Goal: Task Accomplishment & Management: Use online tool/utility

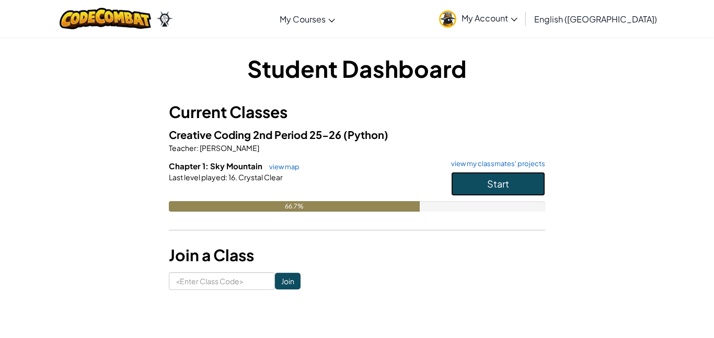
click at [470, 190] on button "Start" at bounding box center [498, 184] width 94 height 24
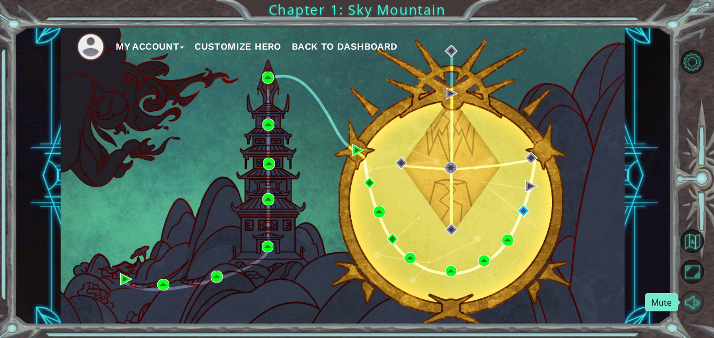
click at [686, 301] on button "Mute" at bounding box center [693, 303] width 24 height 24
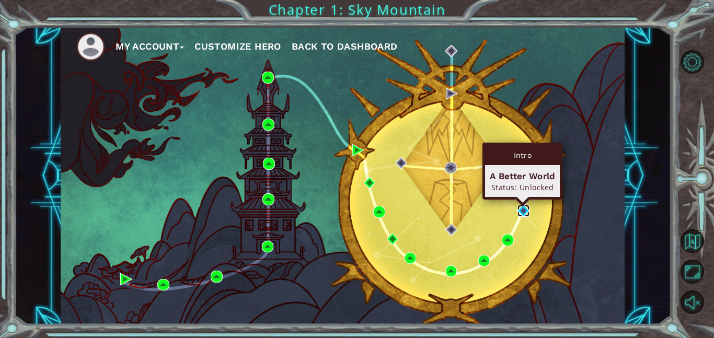
click at [521, 208] on img at bounding box center [524, 211] width 12 height 12
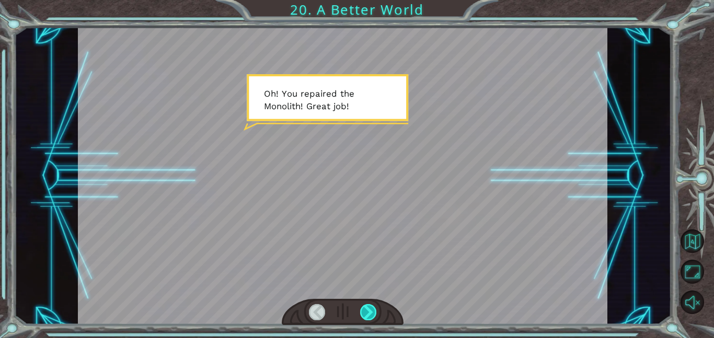
click at [369, 311] on div at bounding box center [368, 312] width 17 height 16
click at [367, 316] on div at bounding box center [368, 312] width 17 height 16
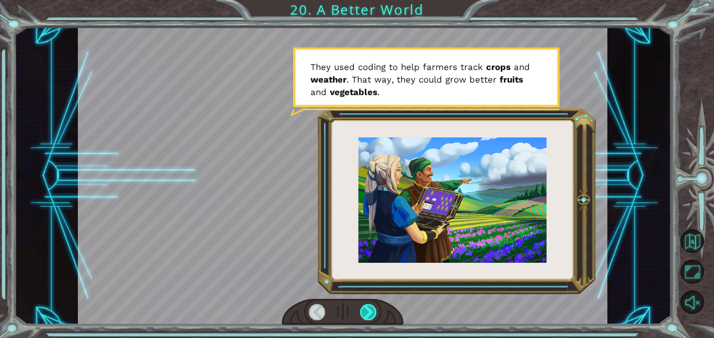
click at [367, 308] on div at bounding box center [368, 312] width 17 height 16
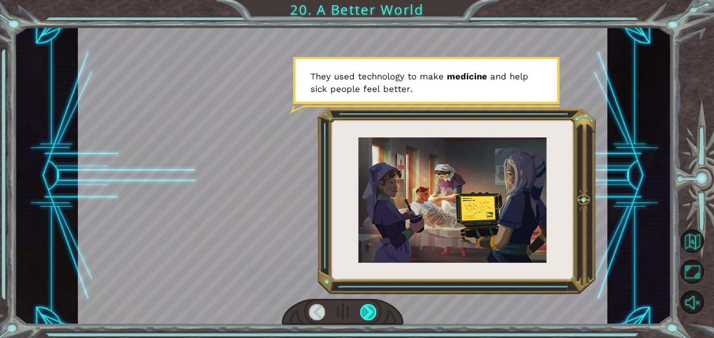
click at [369, 313] on div at bounding box center [368, 312] width 17 height 16
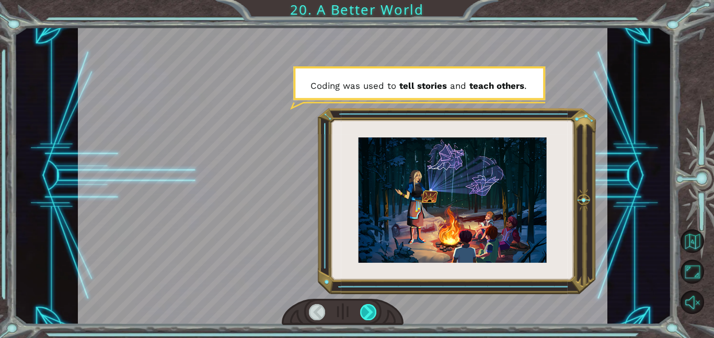
click at [369, 313] on div at bounding box center [368, 312] width 17 height 16
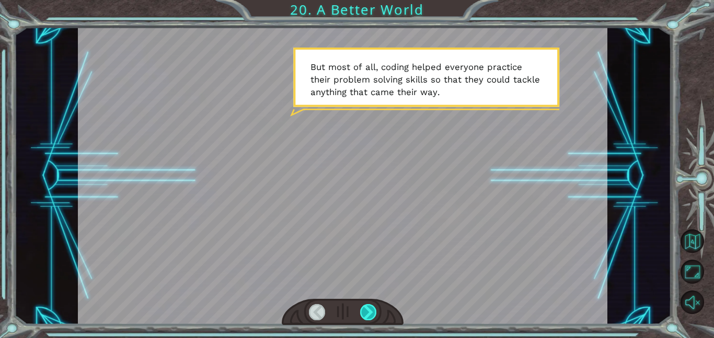
click at [369, 313] on div at bounding box center [368, 312] width 17 height 16
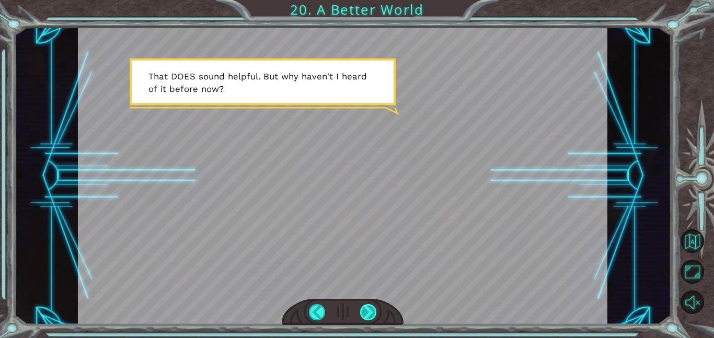
click at [369, 313] on div at bounding box center [368, 312] width 17 height 16
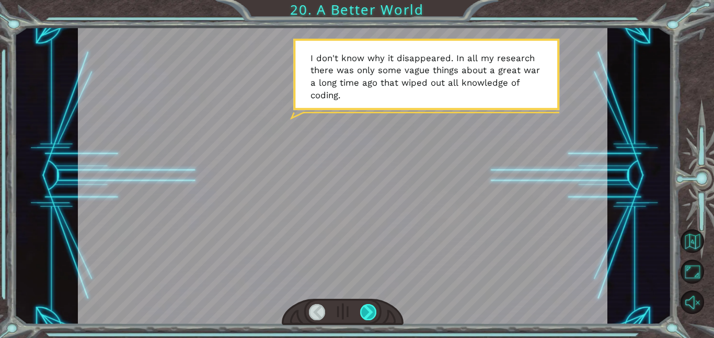
click at [367, 319] on div at bounding box center [368, 312] width 17 height 16
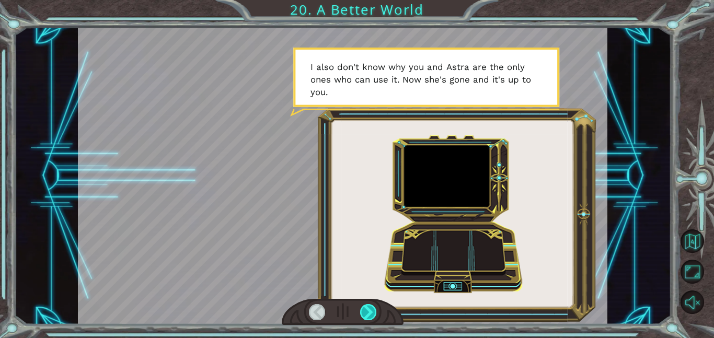
click at [367, 319] on div at bounding box center [368, 312] width 17 height 16
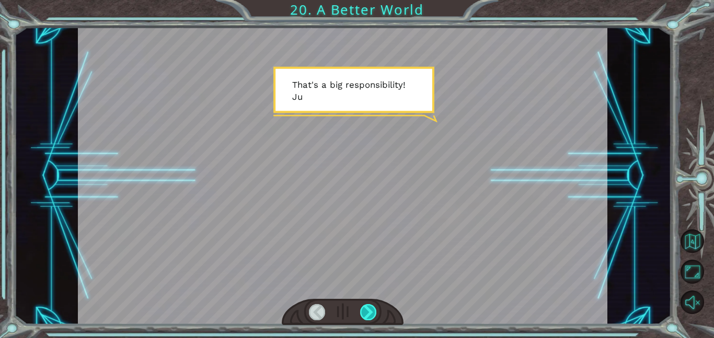
click at [367, 317] on div at bounding box center [368, 312] width 17 height 16
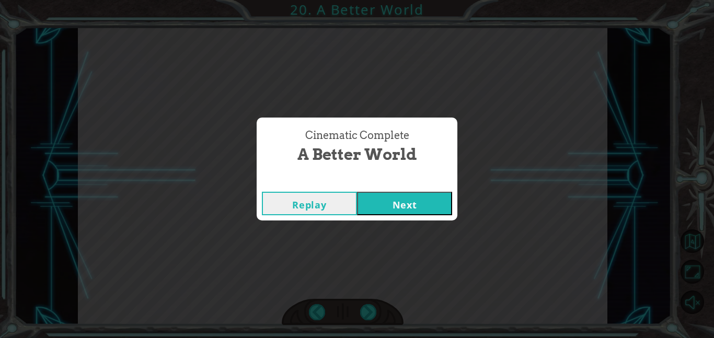
click at [408, 201] on button "Next" at bounding box center [404, 204] width 95 height 24
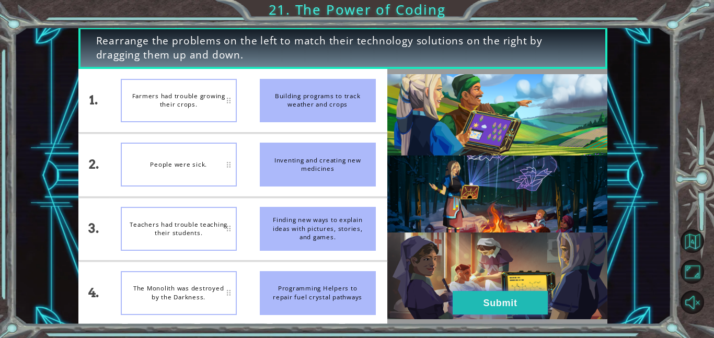
click at [508, 299] on button "Submit" at bounding box center [500, 303] width 95 height 24
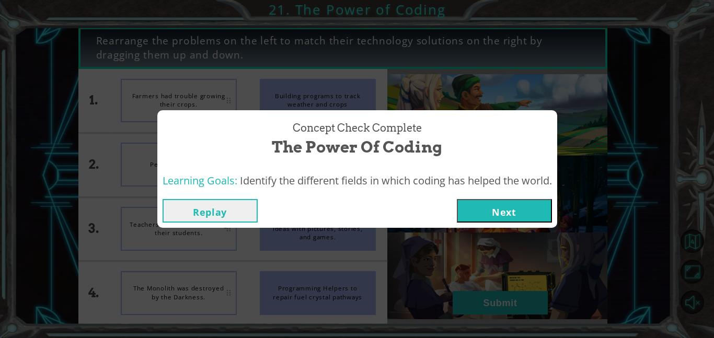
click at [495, 213] on button "Next" at bounding box center [504, 211] width 95 height 24
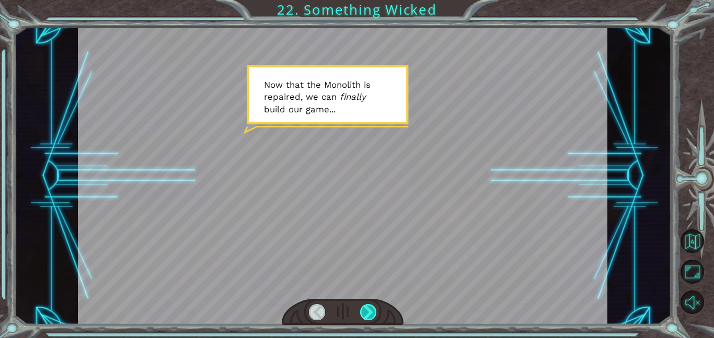
click at [374, 308] on div at bounding box center [368, 312] width 17 height 16
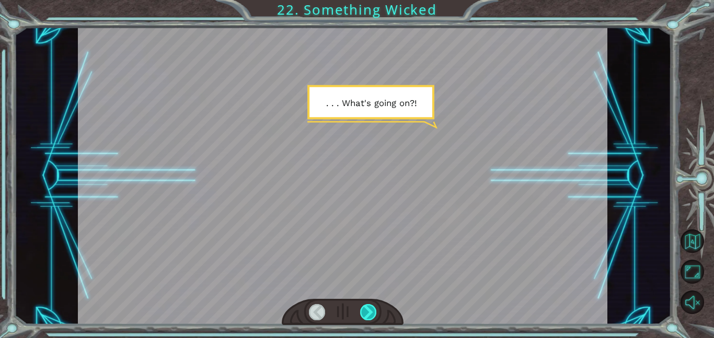
click at [367, 311] on div at bounding box center [368, 312] width 17 height 16
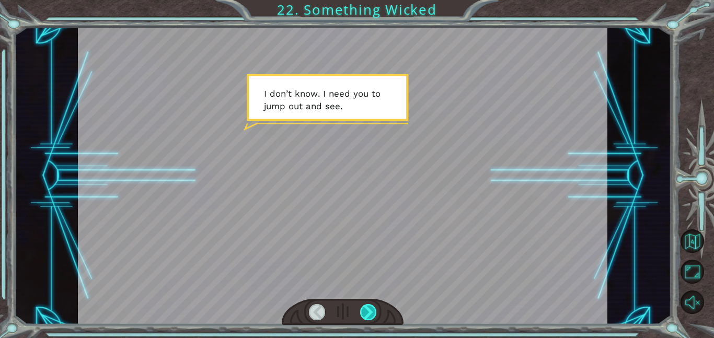
click at [363, 311] on div at bounding box center [368, 312] width 17 height 16
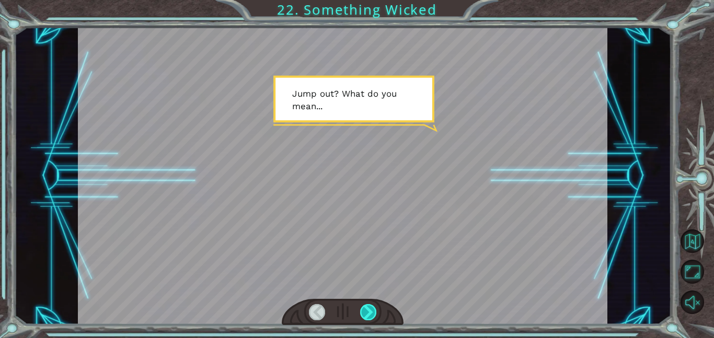
click at [364, 312] on div at bounding box center [368, 312] width 17 height 16
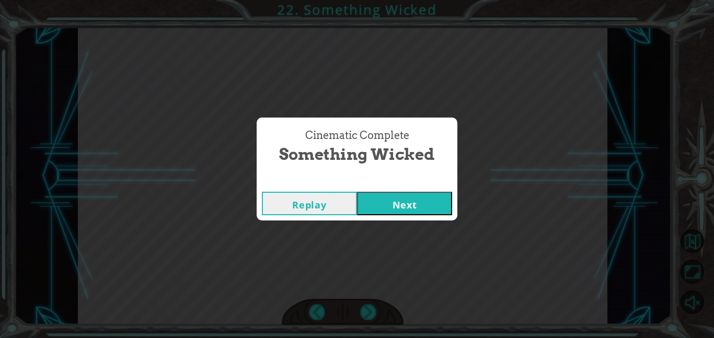
click at [423, 212] on button "Next" at bounding box center [404, 204] width 95 height 24
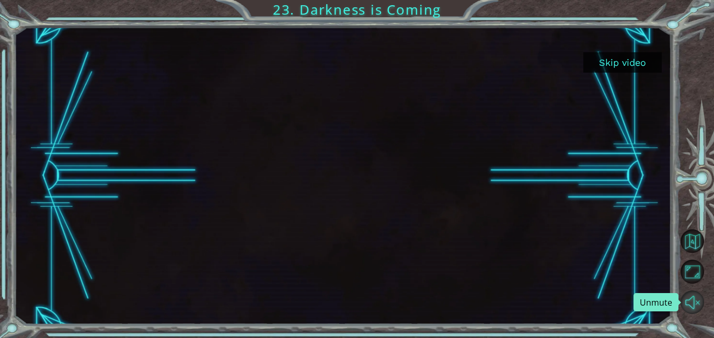
click at [688, 313] on button "Unmute" at bounding box center [693, 303] width 24 height 24
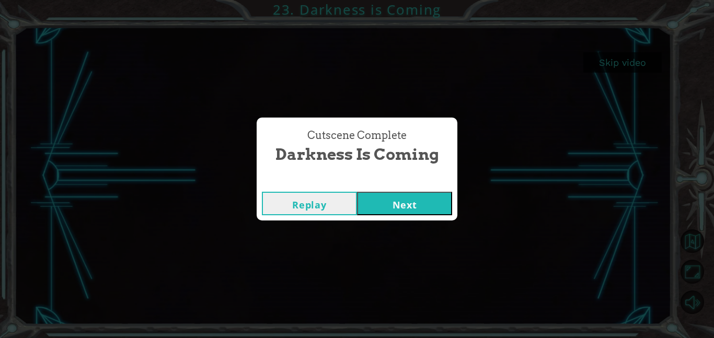
click at [392, 199] on button "Next" at bounding box center [404, 204] width 95 height 24
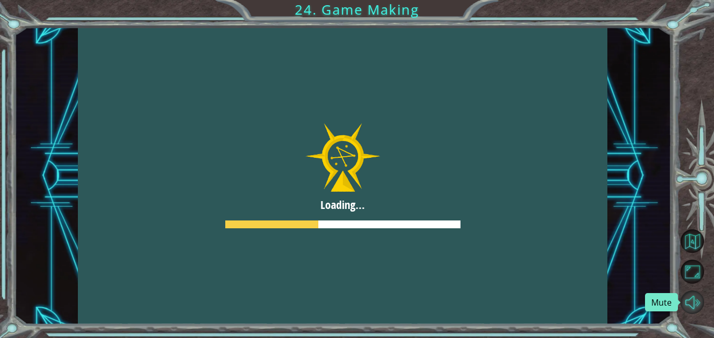
click at [692, 299] on button "Mute" at bounding box center [693, 303] width 24 height 24
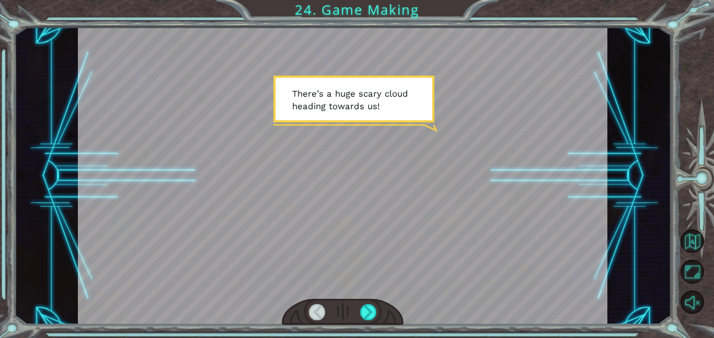
click at [413, 171] on div at bounding box center [343, 176] width 530 height 298
click at [371, 306] on div at bounding box center [368, 312] width 17 height 16
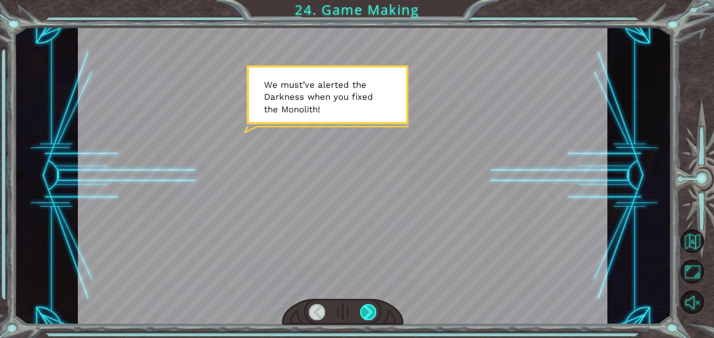
click at [371, 306] on div at bounding box center [368, 312] width 17 height 16
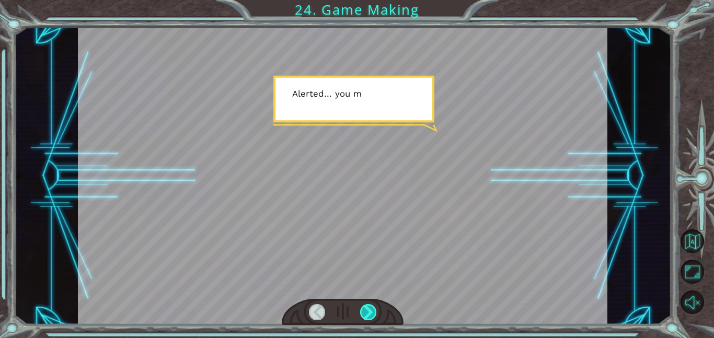
click at [371, 306] on div at bounding box center [368, 312] width 17 height 16
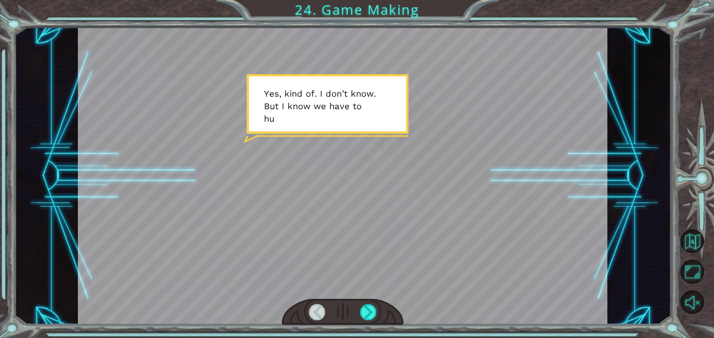
click at [314, 308] on div at bounding box center [317, 312] width 17 height 16
click at [374, 313] on div at bounding box center [368, 312] width 17 height 16
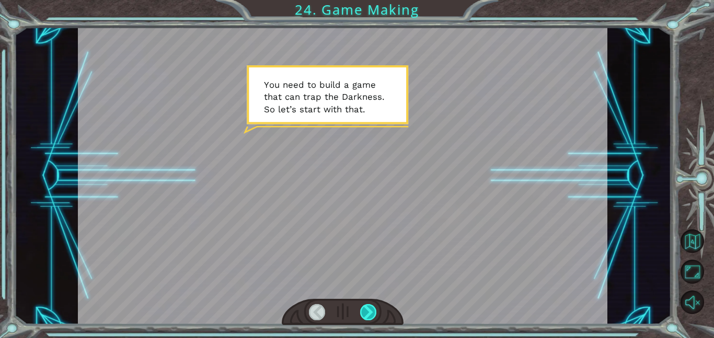
click at [368, 310] on div at bounding box center [368, 312] width 17 height 16
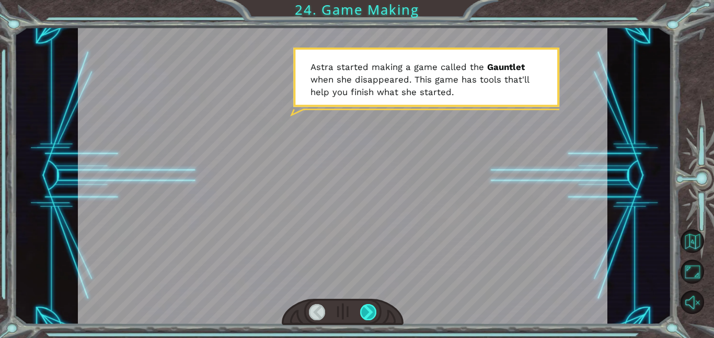
click at [366, 307] on div at bounding box center [368, 312] width 17 height 16
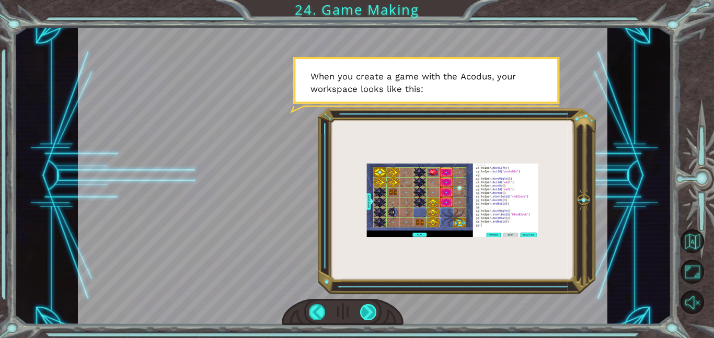
click at [366, 307] on div at bounding box center [368, 312] width 17 height 16
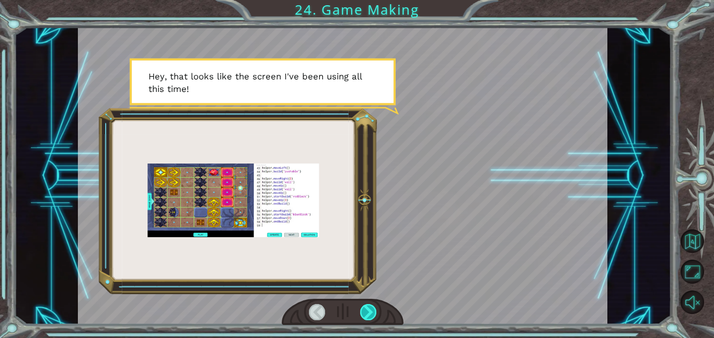
click at [366, 306] on div at bounding box center [368, 312] width 17 height 16
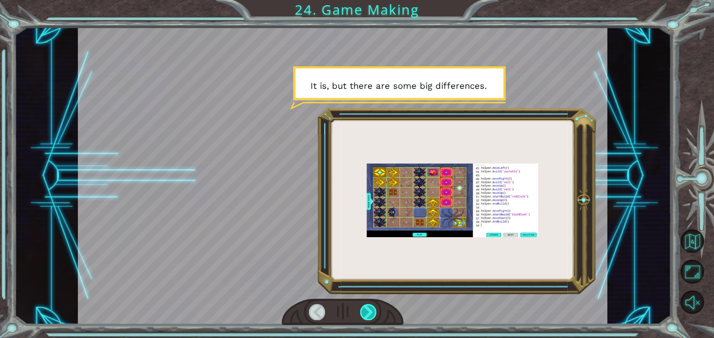
click at [367, 313] on div at bounding box center [368, 312] width 17 height 16
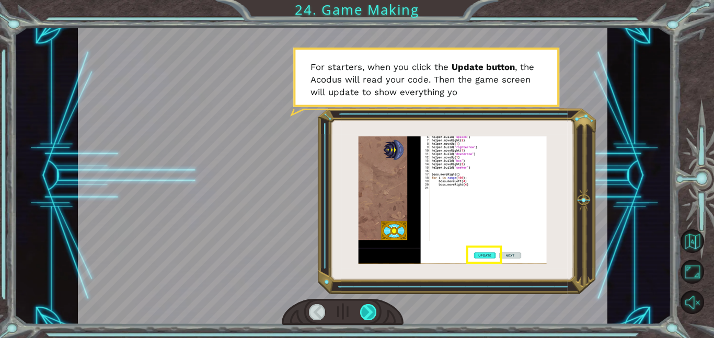
click at [366, 310] on div at bounding box center [368, 312] width 17 height 16
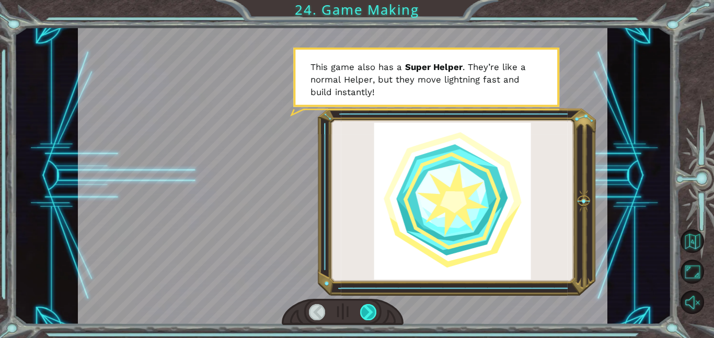
click at [362, 310] on div at bounding box center [368, 312] width 17 height 16
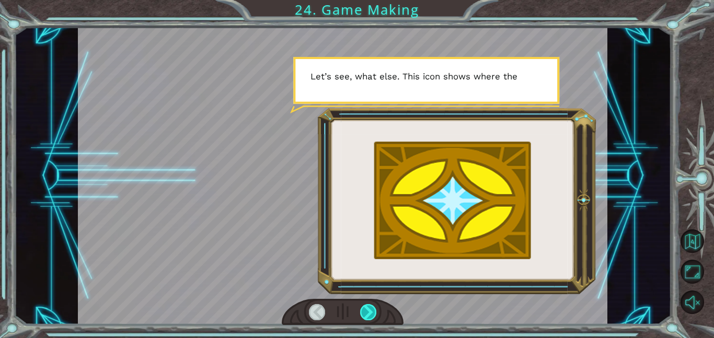
click at [362, 310] on div at bounding box center [368, 312] width 17 height 16
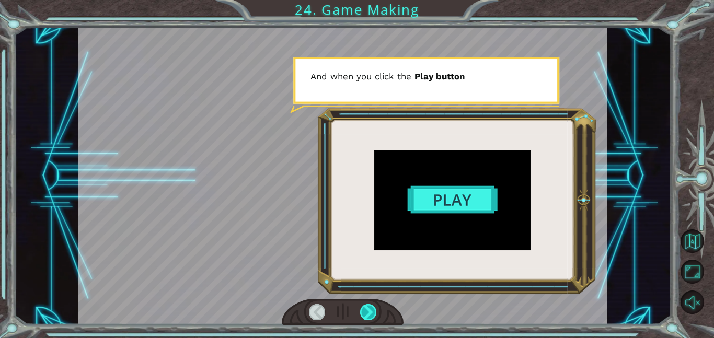
click at [362, 310] on div at bounding box center [368, 312] width 17 height 16
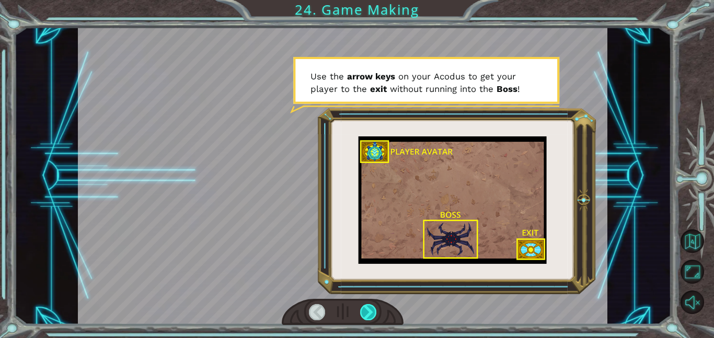
click at [361, 307] on div at bounding box center [368, 312] width 17 height 16
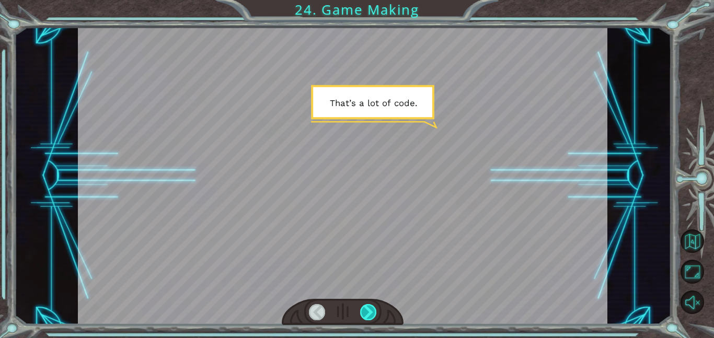
click at [361, 307] on div at bounding box center [368, 312] width 17 height 16
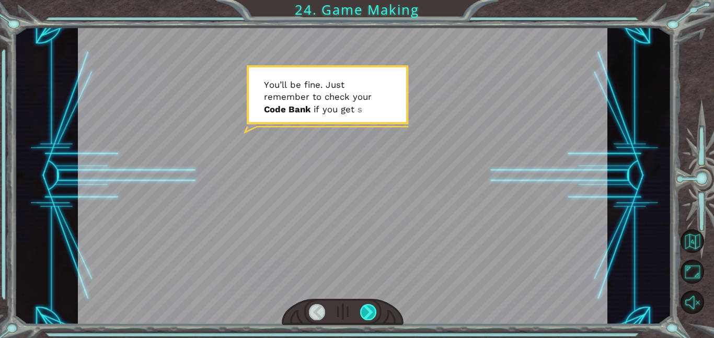
click at [361, 306] on div at bounding box center [368, 312] width 17 height 16
click at [366, 311] on div at bounding box center [368, 312] width 17 height 16
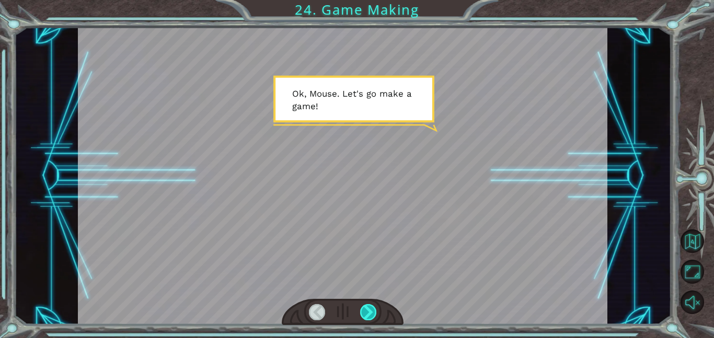
click at [366, 313] on div at bounding box center [368, 312] width 17 height 16
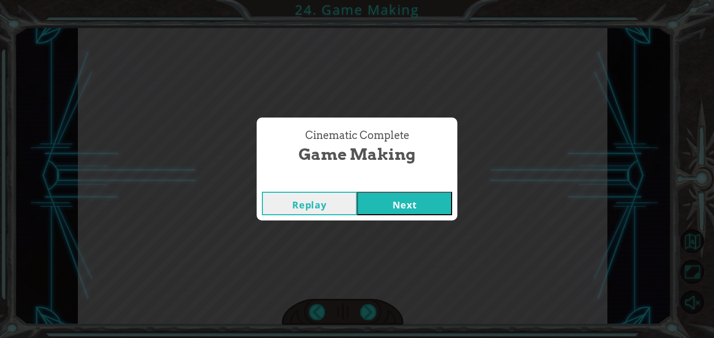
click at [419, 211] on button "Next" at bounding box center [404, 204] width 95 height 24
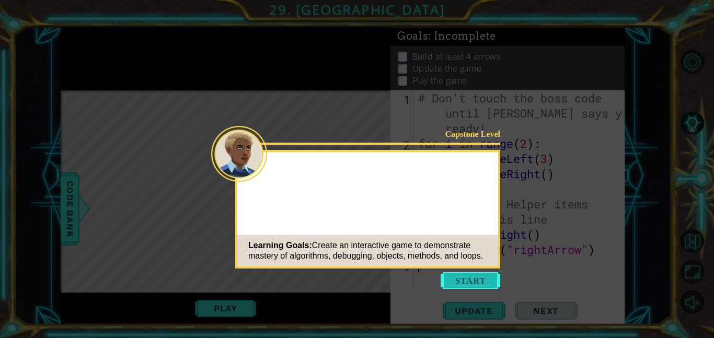
click at [454, 280] on button "Start" at bounding box center [471, 280] width 60 height 17
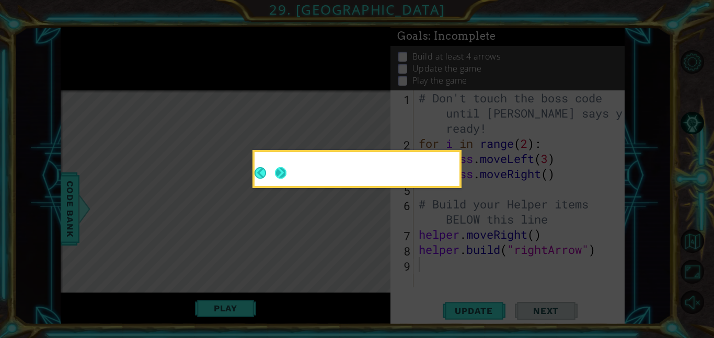
click at [282, 167] on div at bounding box center [357, 169] width 205 height 34
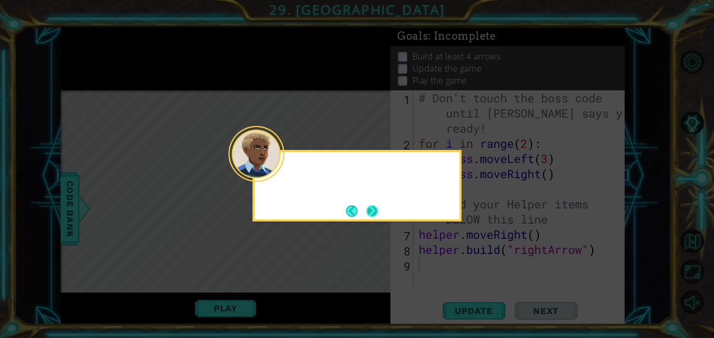
click at [368, 210] on button "Next" at bounding box center [373, 212] width 12 height 12
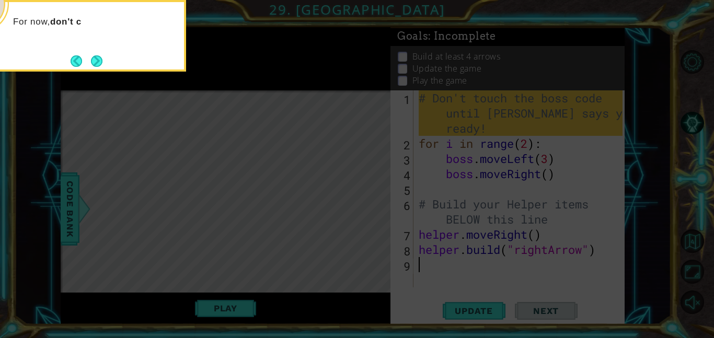
click at [338, 184] on icon at bounding box center [357, 50] width 714 height 575
click at [98, 59] on button "Next" at bounding box center [97, 61] width 12 height 12
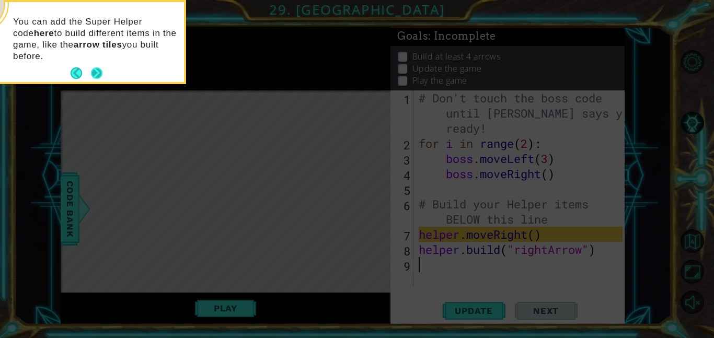
click at [95, 62] on p "You can add the Super Helper code here to build different items in the game, li…" at bounding box center [95, 39] width 164 height 46
click at [99, 69] on button "Next" at bounding box center [97, 73] width 12 height 12
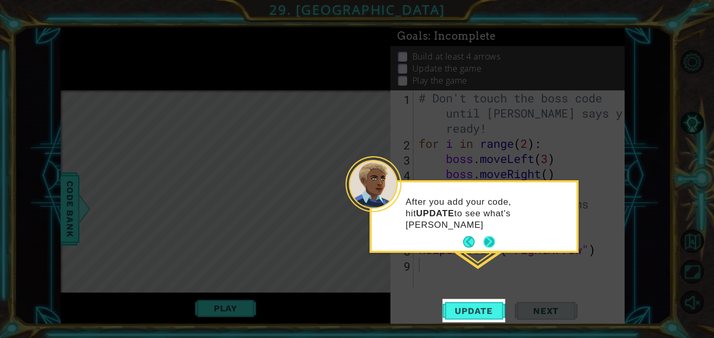
click at [487, 240] on button "Next" at bounding box center [490, 242] width 12 height 12
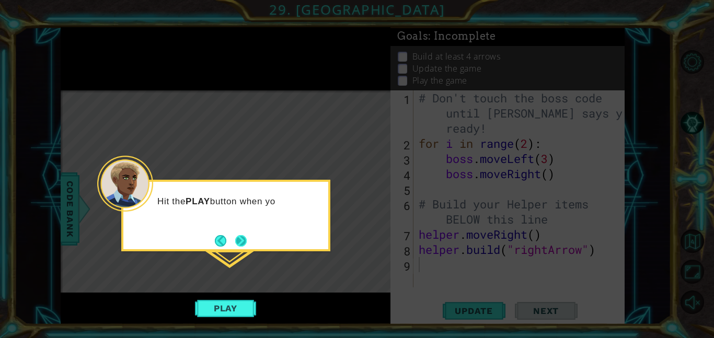
click at [245, 236] on button "Next" at bounding box center [241, 241] width 12 height 12
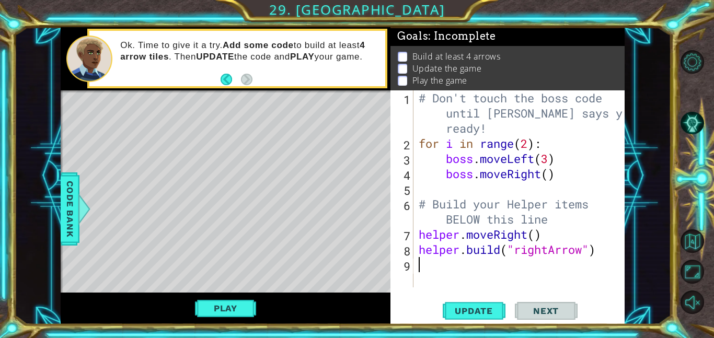
click at [195, 86] on div "Ok. Time to give it a try. Add some code to build at least 4 arrow tiles . Then…" at bounding box center [237, 59] width 300 height 60
click at [455, 301] on button "Update" at bounding box center [474, 311] width 63 height 24
click at [230, 303] on button "Play" at bounding box center [225, 309] width 61 height 20
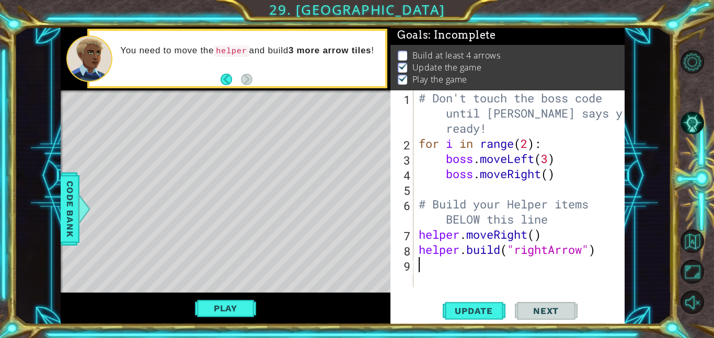
click at [558, 225] on div "# Don't touch the boss code until Vega says you're ready! for i in range ( 2 ) …" at bounding box center [522, 219] width 211 height 258
type textarea "# Build your Helper items BELOW this line"
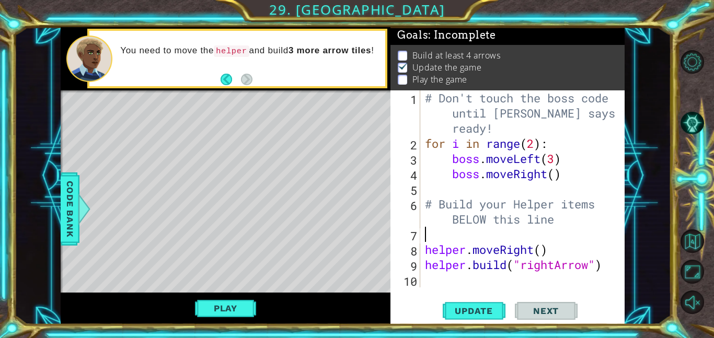
type textarea "i"
click at [459, 312] on span "Update" at bounding box center [473, 311] width 59 height 10
click at [427, 253] on div "# Don't touch the boss code until Vega says you're ready! for i in range ( 2 ) …" at bounding box center [525, 219] width 205 height 258
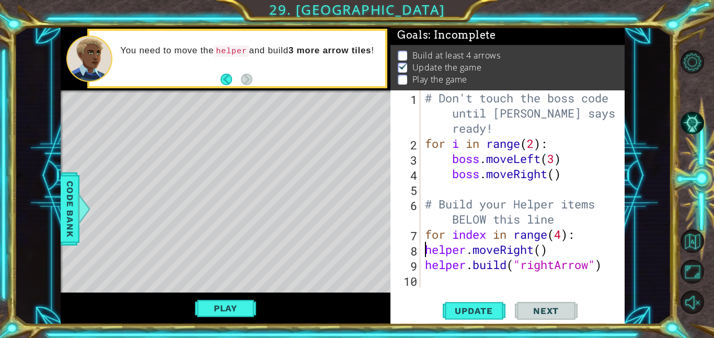
scroll to position [0, 5]
click at [424, 264] on div "# Don't touch the boss code until Vega says you're ready! for i in range ( 2 ) …" at bounding box center [525, 219] width 205 height 258
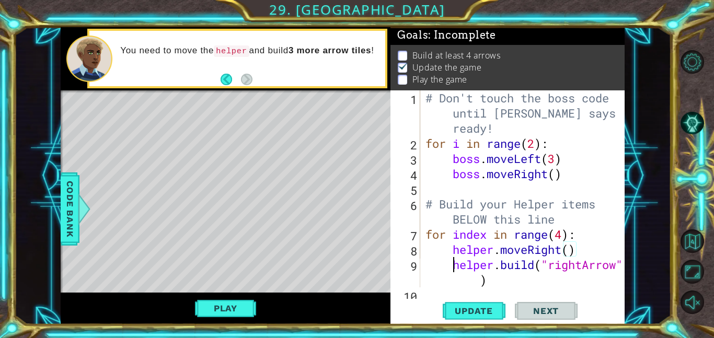
scroll to position [15, 0]
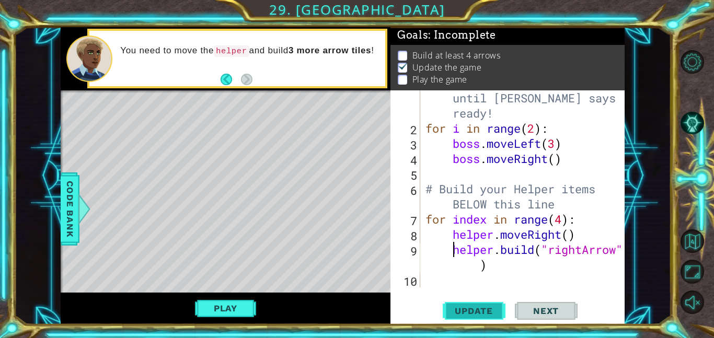
type textarea "helper.build("rightArrow")"
click at [469, 313] on span "Update" at bounding box center [473, 311] width 59 height 10
click at [227, 307] on button "Play" at bounding box center [225, 309] width 61 height 20
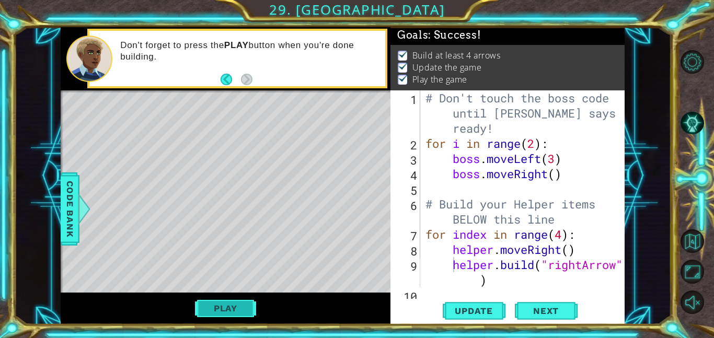
scroll to position [0, 0]
click at [334, 106] on div "Level Map" at bounding box center [302, 244] width 483 height 308
click at [545, 311] on span "Next" at bounding box center [546, 311] width 47 height 10
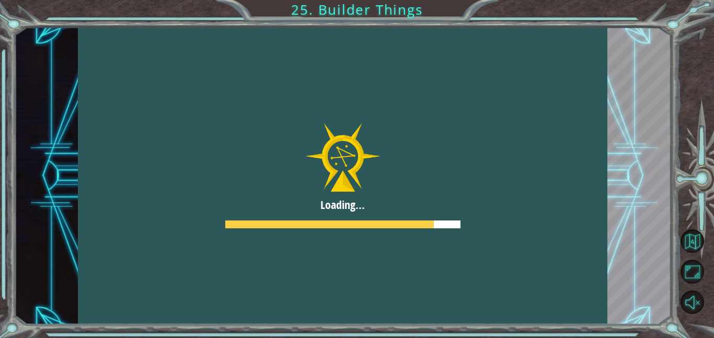
click at [279, 80] on div at bounding box center [343, 176] width 530 height 298
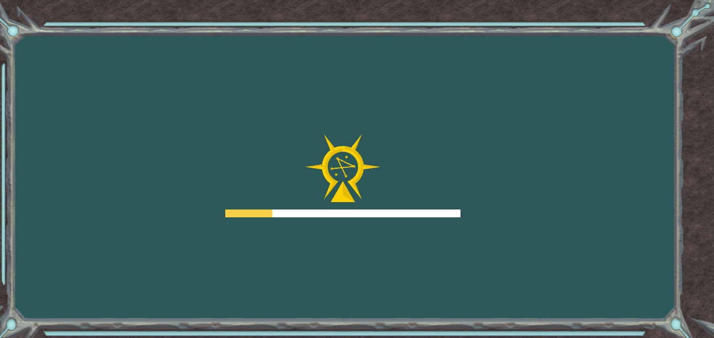
click at [400, 147] on div at bounding box center [342, 176] width 235 height 84
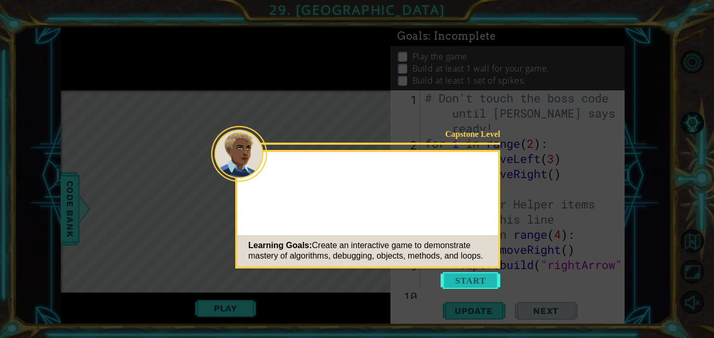
click at [473, 279] on button "Start" at bounding box center [471, 280] width 60 height 17
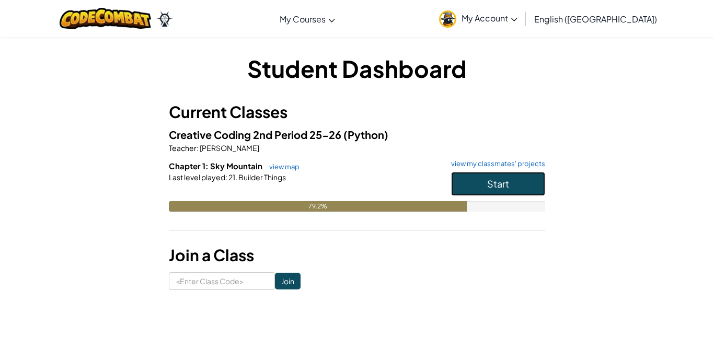
click at [470, 190] on button "Start" at bounding box center [498, 184] width 94 height 24
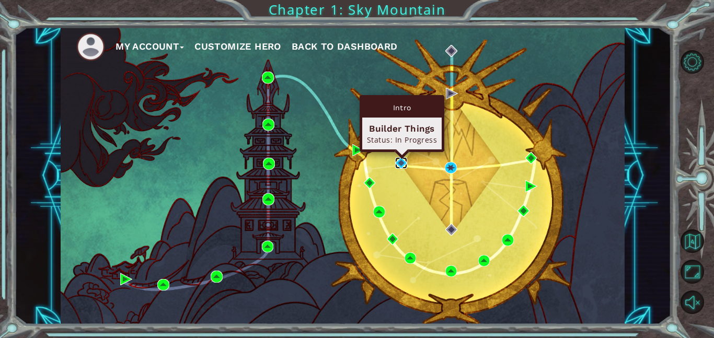
click at [402, 162] on img at bounding box center [401, 163] width 12 height 12
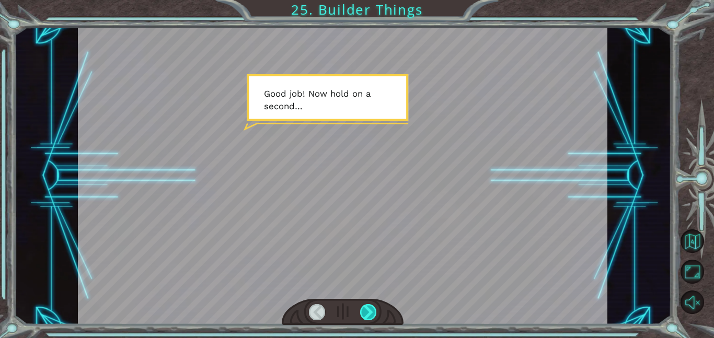
click at [371, 313] on div at bounding box center [368, 312] width 17 height 16
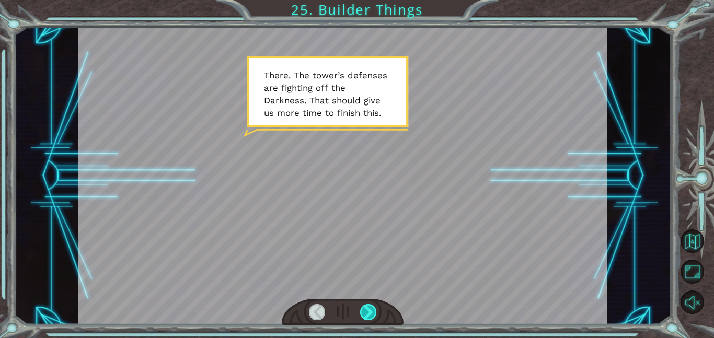
click at [368, 313] on div at bounding box center [368, 312] width 17 height 16
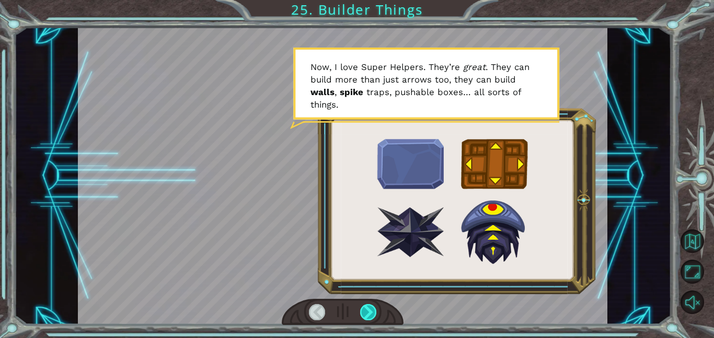
click at [368, 313] on div at bounding box center [368, 312] width 17 height 16
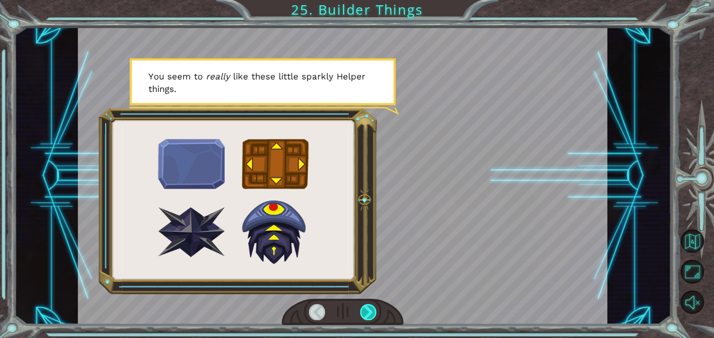
click at [368, 312] on div at bounding box center [368, 312] width 17 height 16
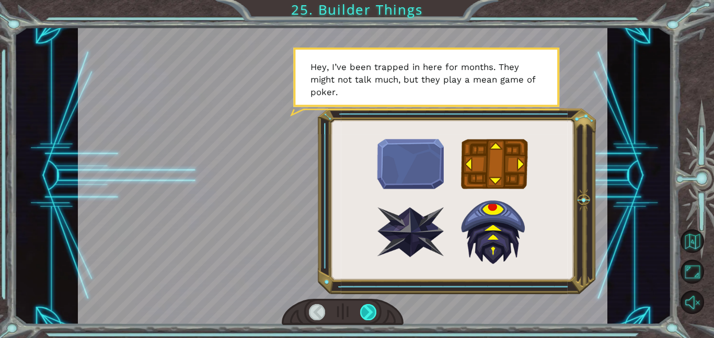
click at [368, 312] on div at bounding box center [368, 312] width 17 height 16
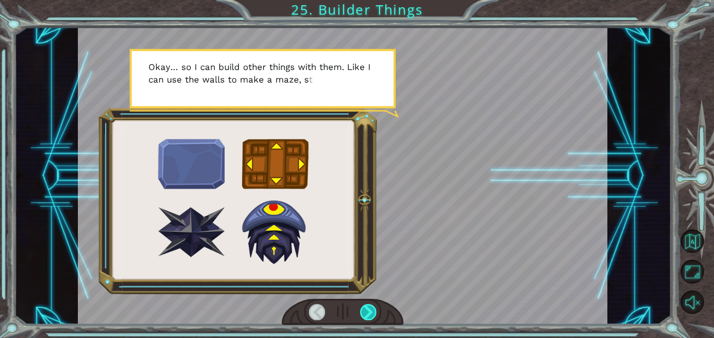
click at [368, 312] on div at bounding box center [368, 312] width 17 height 16
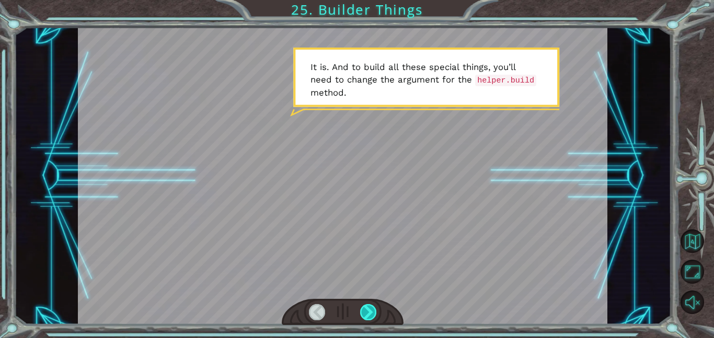
click at [367, 312] on div at bounding box center [368, 312] width 17 height 16
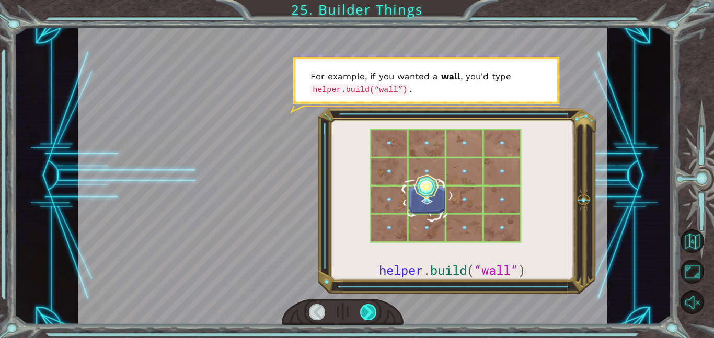
click at [367, 312] on div at bounding box center [368, 312] width 17 height 16
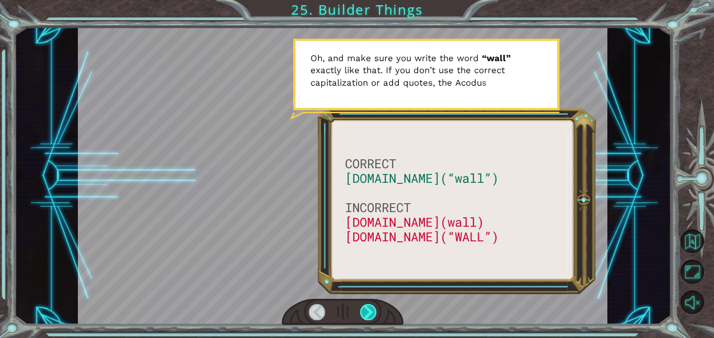
click at [368, 313] on div at bounding box center [368, 312] width 17 height 16
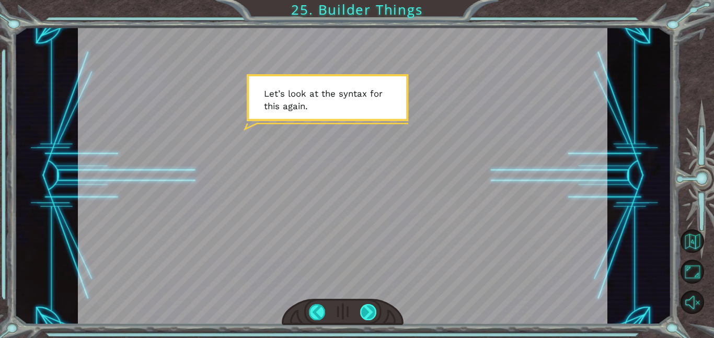
click at [368, 312] on div at bounding box center [368, 312] width 17 height 16
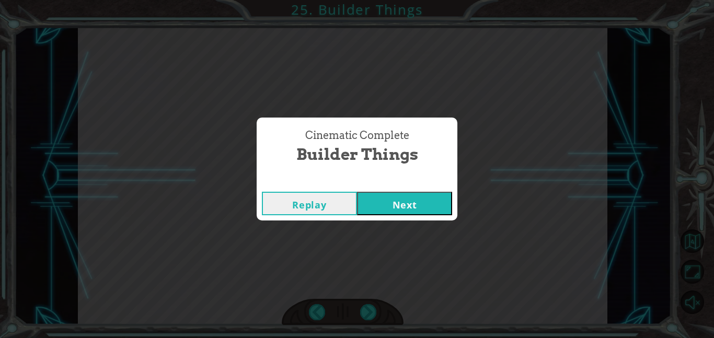
click at [432, 204] on button "Next" at bounding box center [404, 204] width 95 height 24
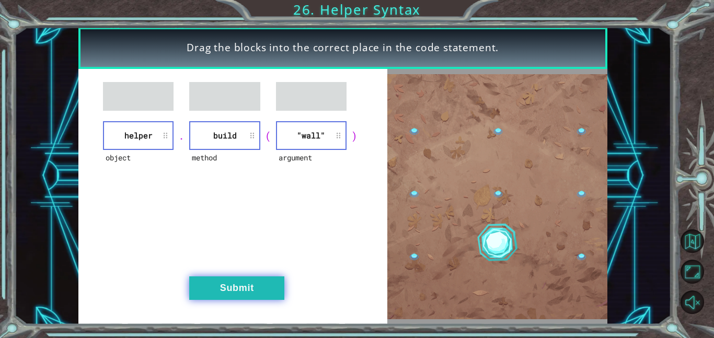
click at [251, 289] on button "Submit" at bounding box center [236, 289] width 95 height 24
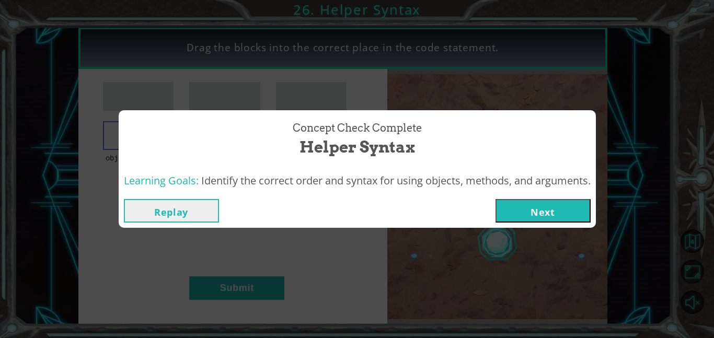
click at [521, 210] on button "Next" at bounding box center [543, 211] width 95 height 24
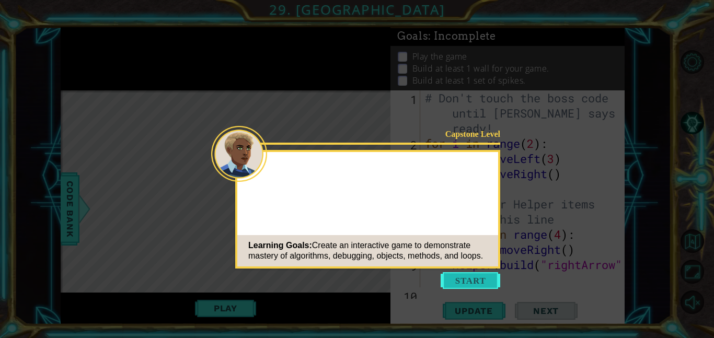
click at [465, 279] on button "Start" at bounding box center [471, 280] width 60 height 17
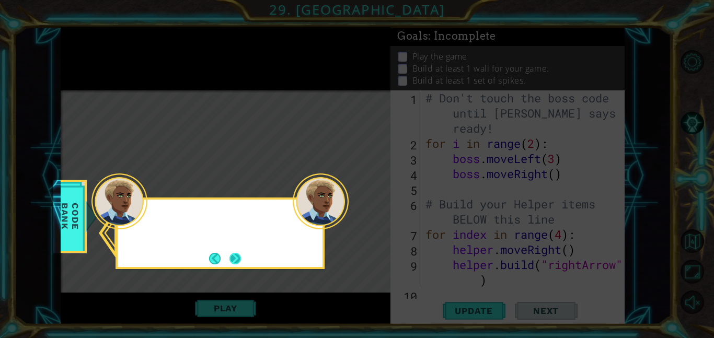
click at [233, 261] on button "Next" at bounding box center [236, 259] width 12 height 12
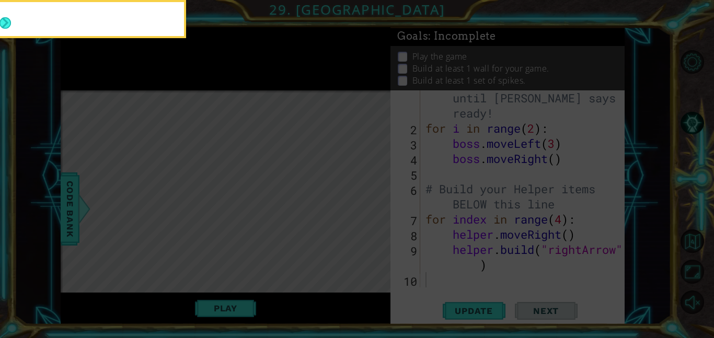
scroll to position [15, 0]
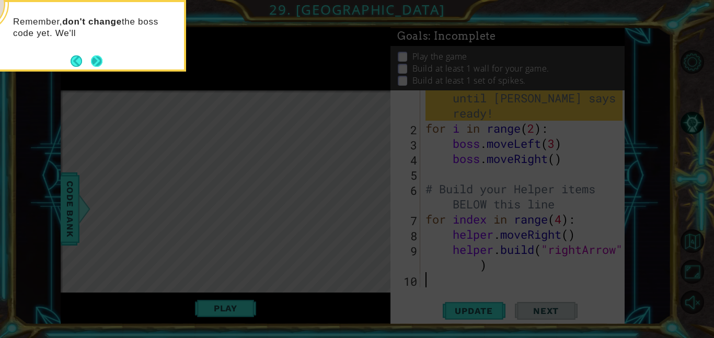
click at [97, 57] on button "Next" at bounding box center [97, 61] width 12 height 12
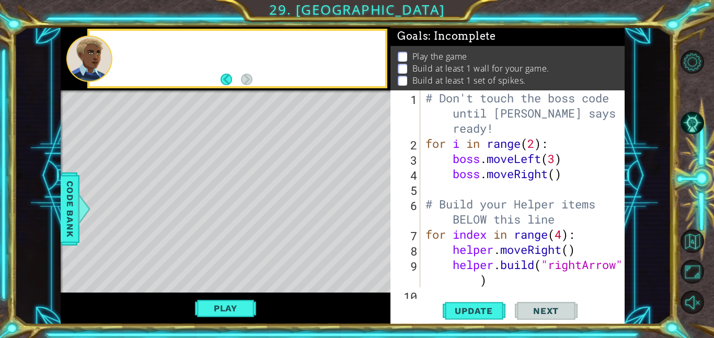
scroll to position [0, 0]
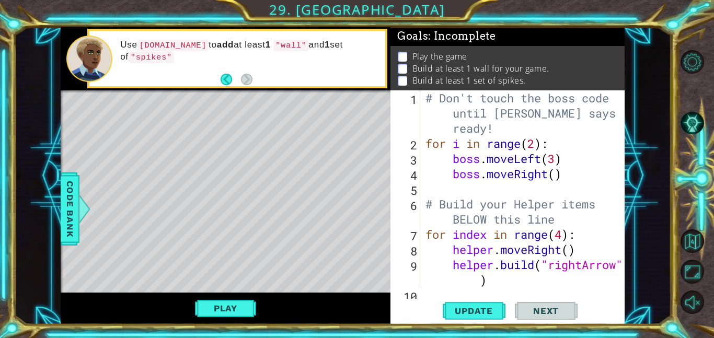
click at [223, 130] on div "Level Map" at bounding box center [302, 244] width 483 height 308
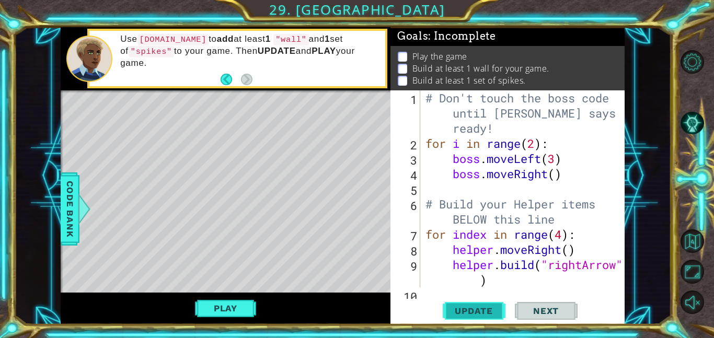
click at [495, 313] on span "Update" at bounding box center [473, 311] width 59 height 10
click at [431, 292] on div "1 2 3 4 5 6 7 8 9 10 # Don't touch the boss code until Vega says you're ready! …" at bounding box center [508, 207] width 234 height 234
click at [538, 281] on div "# Don't touch the boss code until Vega says you're ready! for i in range ( 2 ) …" at bounding box center [526, 219] width 204 height 258
type textarea "helper.build("rightArrow")"
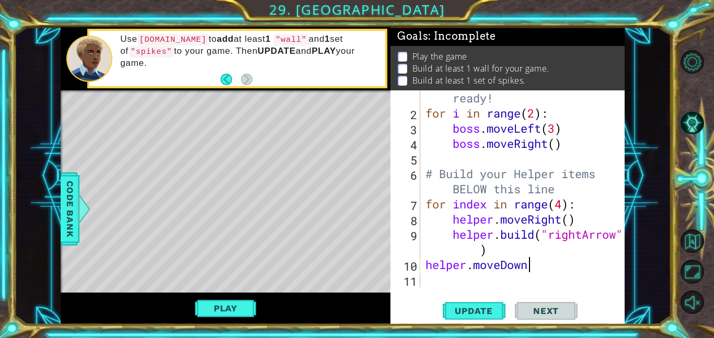
scroll to position [0, 4]
type textarea "helper.moveDown()"
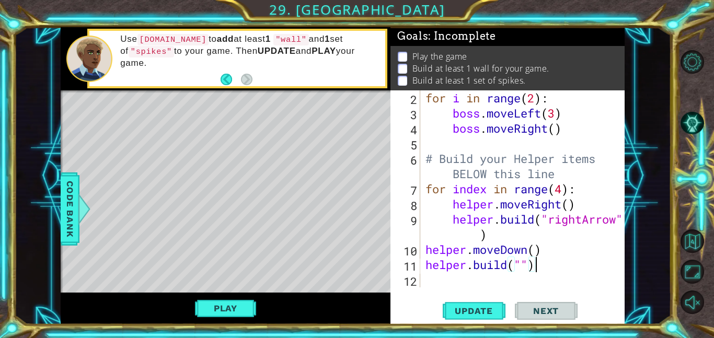
click at [522, 268] on div "for i in range ( 2 ) : boss . moveLeft ( 3 ) boss . moveRight ( ) # Build your …" at bounding box center [526, 203] width 204 height 227
type textarea "helper.build("spikes")"
click at [489, 284] on div "for i in range ( 2 ) : boss . moveLeft ( 3 ) boss . moveRight ( ) # Build your …" at bounding box center [526, 203] width 204 height 227
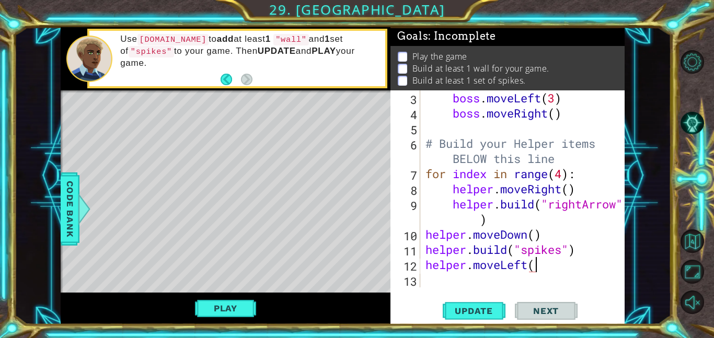
scroll to position [0, 5]
type textarea "helper.moveLeft()"
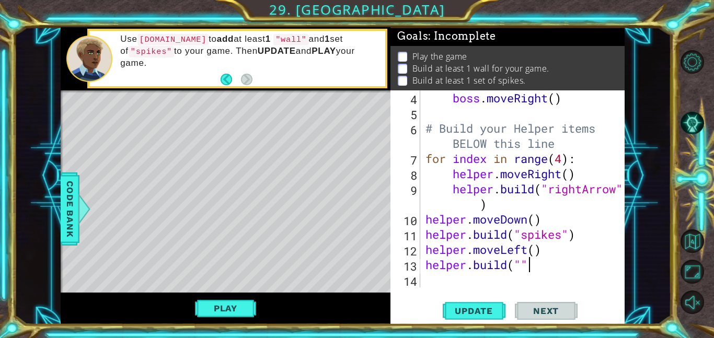
scroll to position [0, 4]
click at [521, 268] on div "boss . moveRight ( ) # Build your Helper items BELOW this line for index in ran…" at bounding box center [526, 203] width 204 height 227
click at [492, 306] on span "Update" at bounding box center [473, 311] width 59 height 10
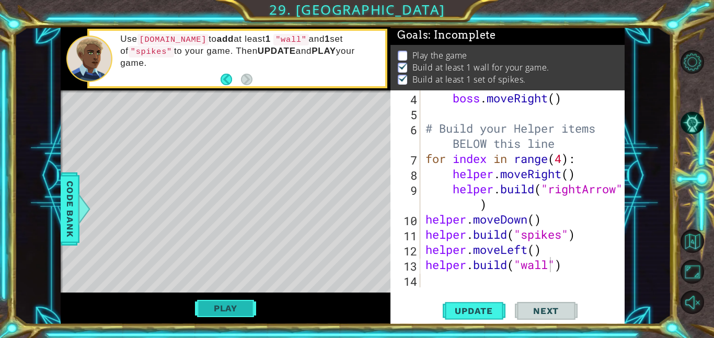
click at [203, 311] on button "Play" at bounding box center [225, 309] width 61 height 20
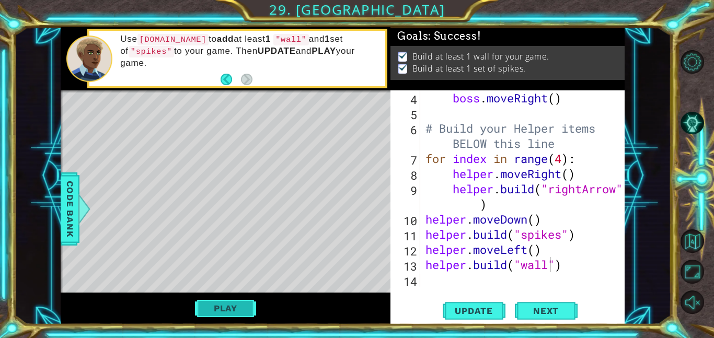
scroll to position [0, 0]
click at [554, 308] on span "Next" at bounding box center [546, 311] width 47 height 10
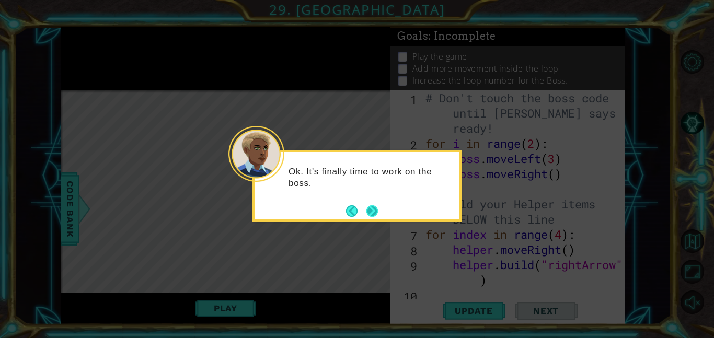
click at [371, 210] on button "Next" at bounding box center [373, 212] width 12 height 12
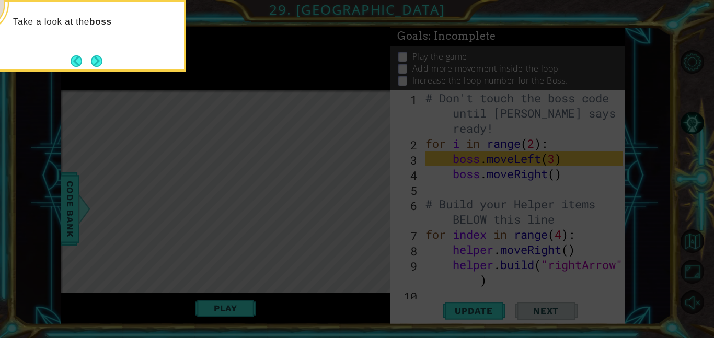
click at [139, 35] on div "Take a look at the boss" at bounding box center [81, 26] width 205 height 41
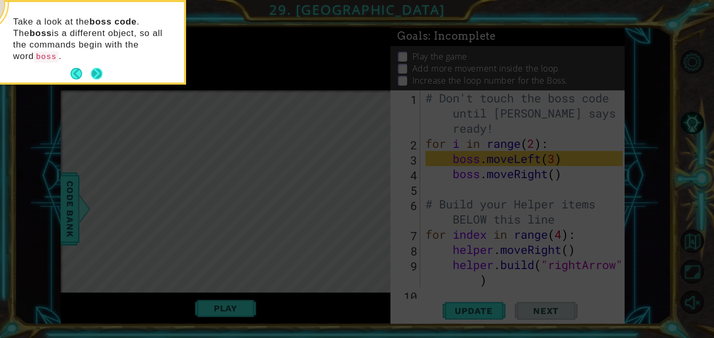
click at [98, 68] on button "Next" at bounding box center [97, 74] width 12 height 12
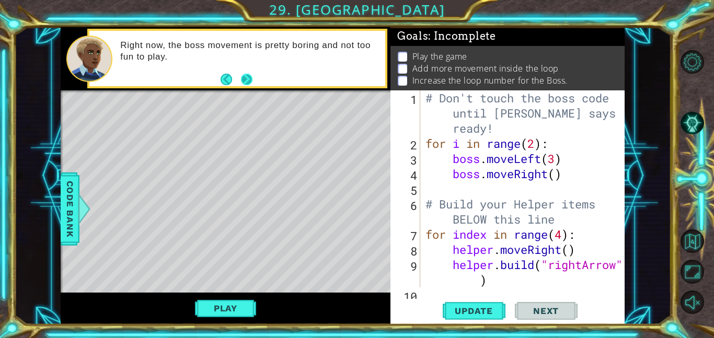
click at [247, 80] on button "Next" at bounding box center [247, 80] width 12 height 12
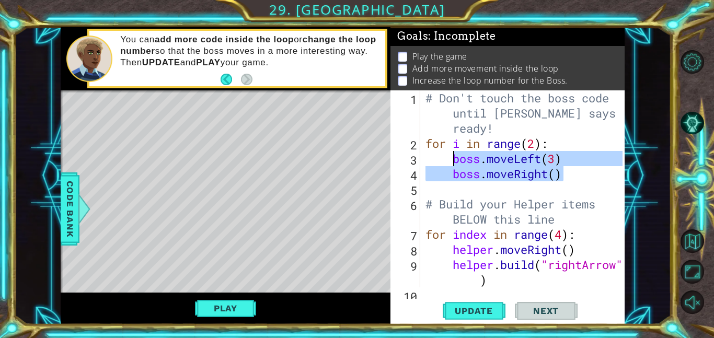
drag, startPoint x: 565, startPoint y: 176, endPoint x: 453, endPoint y: 160, distance: 112.5
click at [453, 160] on div "# Don't touch the boss code until Vega says you're ready! for i in range ( 2 ) …" at bounding box center [526, 219] width 204 height 258
type textarea "boss.moveLeft(3) boss.moveRight()"
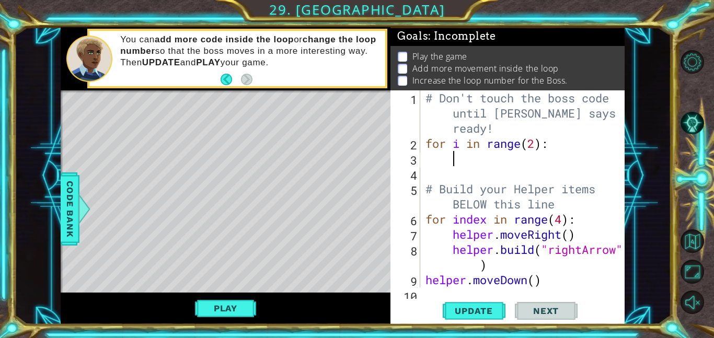
scroll to position [0, 1]
click at [539, 151] on div "# Don't touch the boss code until Vega says you're ready! for i in range ( 2 ) …" at bounding box center [526, 219] width 204 height 258
type textarea "for i in range():"
click at [476, 157] on div "# Don't touch the boss code until Vega says you're ready! for i in range ( ) : …" at bounding box center [526, 219] width 204 height 258
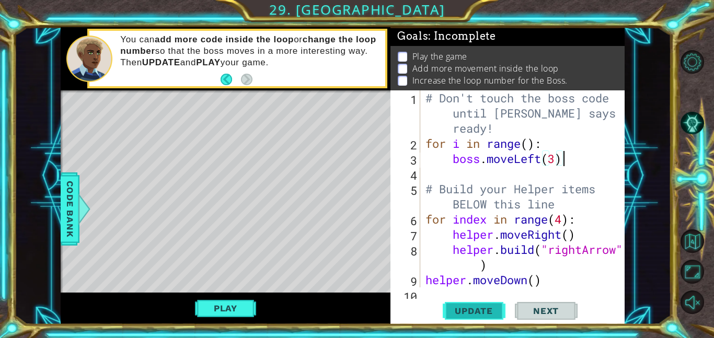
click at [481, 310] on span "Update" at bounding box center [473, 311] width 59 height 10
click at [209, 313] on button "Play" at bounding box center [225, 309] width 61 height 20
click at [530, 145] on div "# Don't touch the boss code until Vega says you're ready! for i in range ( ) : …" at bounding box center [526, 219] width 204 height 258
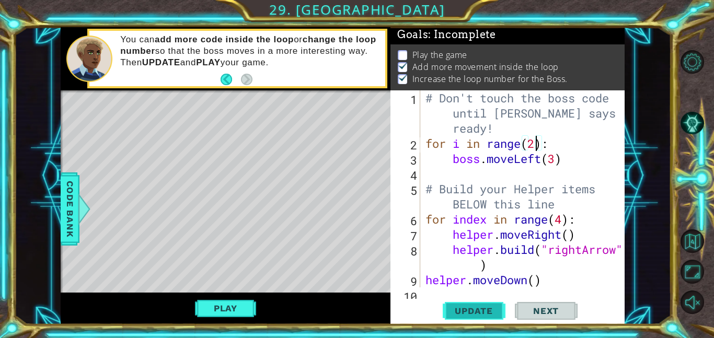
click at [492, 314] on span "Update" at bounding box center [473, 311] width 59 height 10
click at [238, 307] on button "Play" at bounding box center [225, 309] width 61 height 20
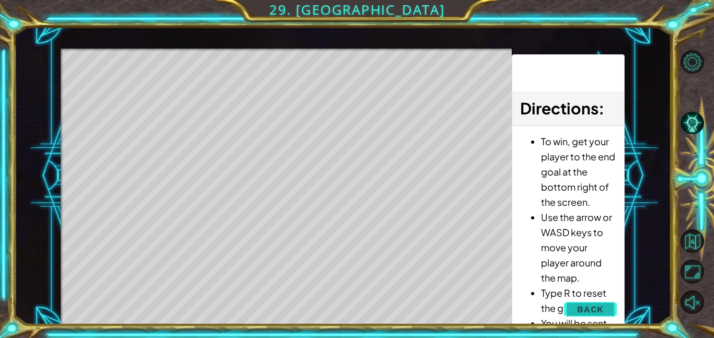
click at [596, 310] on span "Back" at bounding box center [590, 309] width 27 height 10
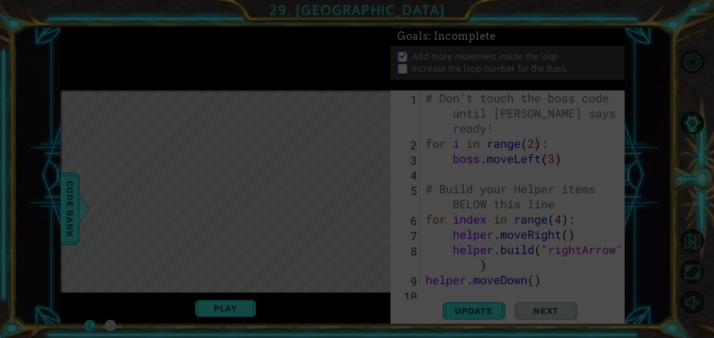
scroll to position [0, 0]
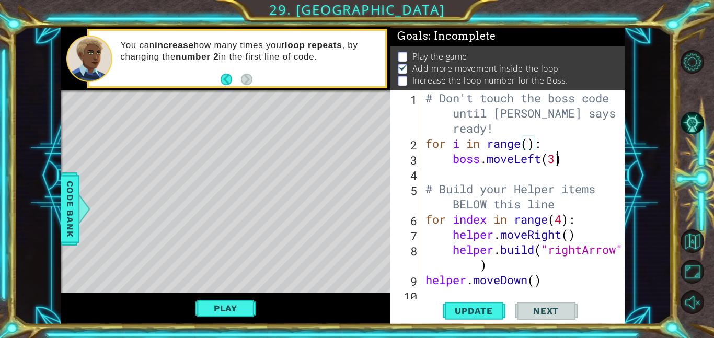
click at [557, 161] on div "# Don't touch the boss code until Vega says you're ready! for i in range ( ) : …" at bounding box center [526, 219] width 204 height 258
click at [523, 143] on div "# Don't touch the boss code until Vega says you're ready! for i in range ( ) : …" at bounding box center [526, 219] width 204 height 258
click at [531, 145] on div "# Don't touch the boss code until Vega says you're ready! for i in range ( ) : …" at bounding box center [526, 219] width 204 height 258
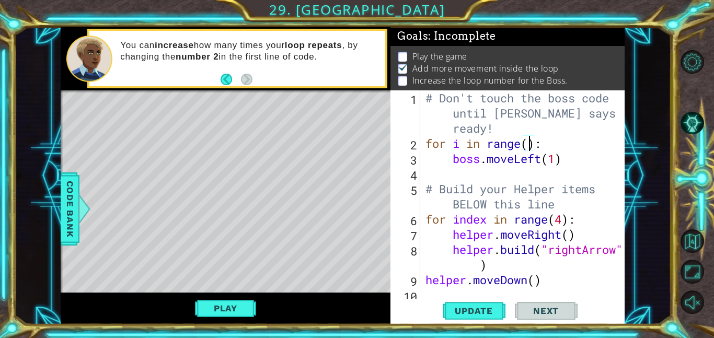
type textarea "for i in range(3):"
click at [483, 170] on div "# Don't touch the boss code until Vega says you're ready! for i in range ( 3 ) …" at bounding box center [526, 219] width 204 height 258
type textarea "boss.moveUp()"
click at [472, 317] on button "Update" at bounding box center [474, 311] width 63 height 24
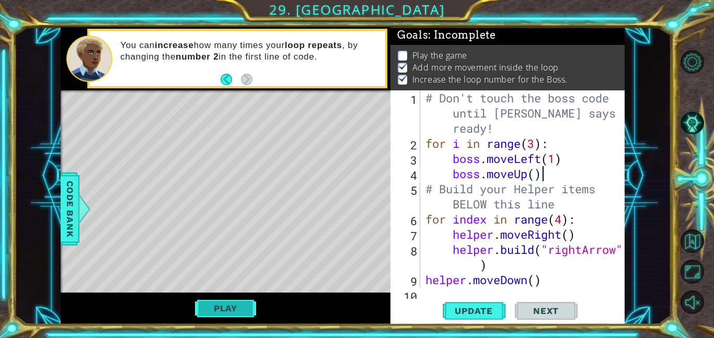
click at [245, 299] on button "Play" at bounding box center [225, 309] width 61 height 20
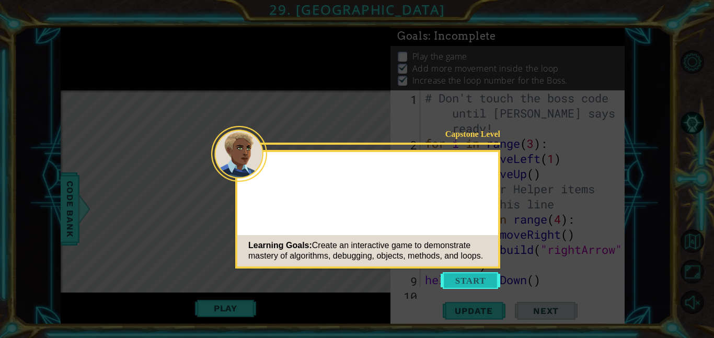
click at [469, 283] on button "Start" at bounding box center [471, 280] width 60 height 17
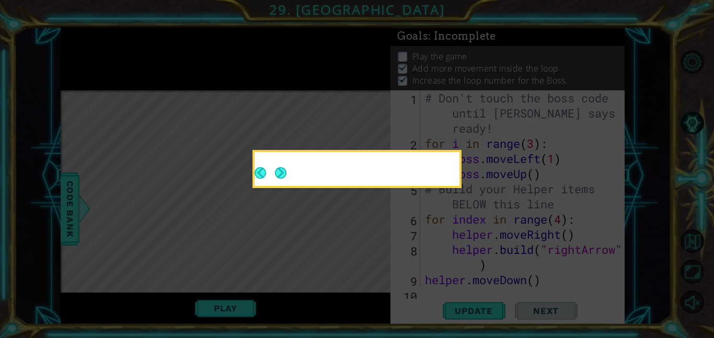
click at [351, 190] on icon at bounding box center [357, 169] width 714 height 338
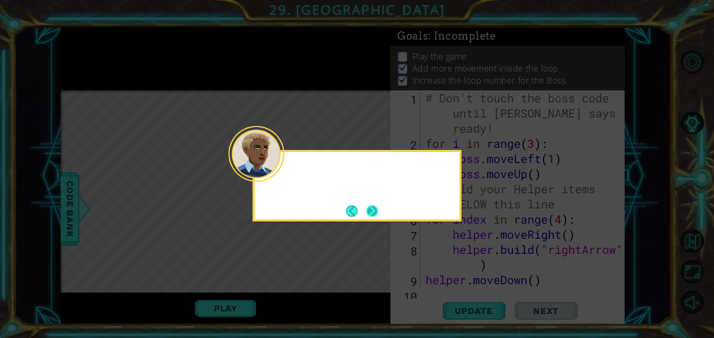
click at [372, 208] on button "Next" at bounding box center [373, 212] width 12 height 12
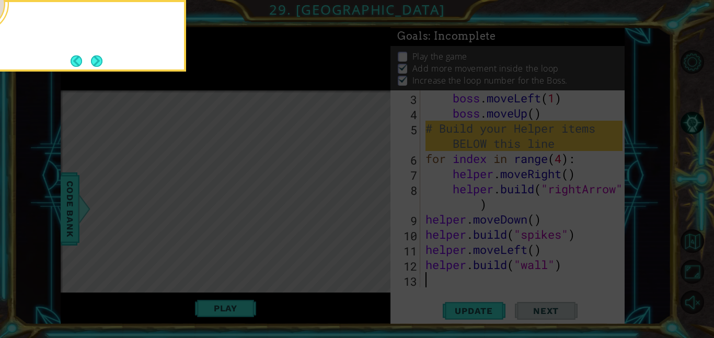
scroll to position [61, 0]
click at [335, 231] on icon at bounding box center [357, 50] width 714 height 575
click at [99, 57] on button "Next" at bounding box center [97, 61] width 12 height 12
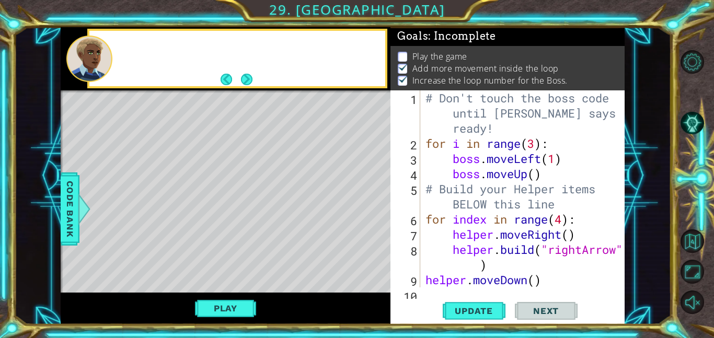
click at [99, 57] on div at bounding box center [89, 59] width 46 height 47
click at [247, 81] on button "Next" at bounding box center [247, 80] width 12 height 12
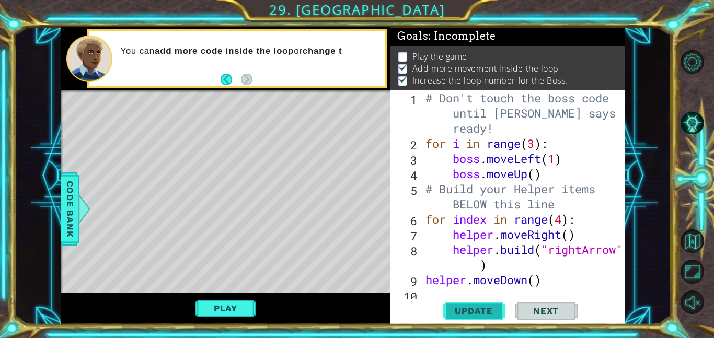
click at [453, 306] on span "Update" at bounding box center [473, 311] width 59 height 10
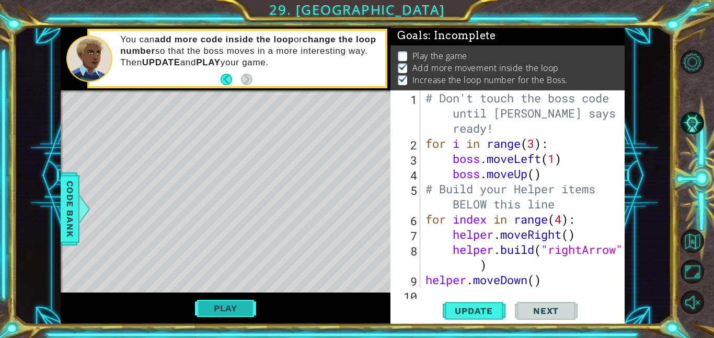
scroll to position [1, 0]
click at [235, 308] on button "Play" at bounding box center [225, 309] width 61 height 20
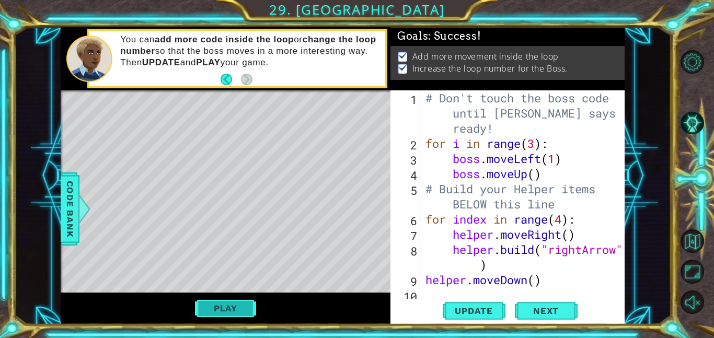
scroll to position [0, 0]
click at [552, 175] on div "# Don't touch the boss code until Vega says you're ready! for i in range ( 3 ) …" at bounding box center [526, 219] width 204 height 258
click at [535, 145] on div "# Don't touch the boss code until Vega says you're ready! for i in range ( 3 ) …" at bounding box center [526, 219] width 204 height 258
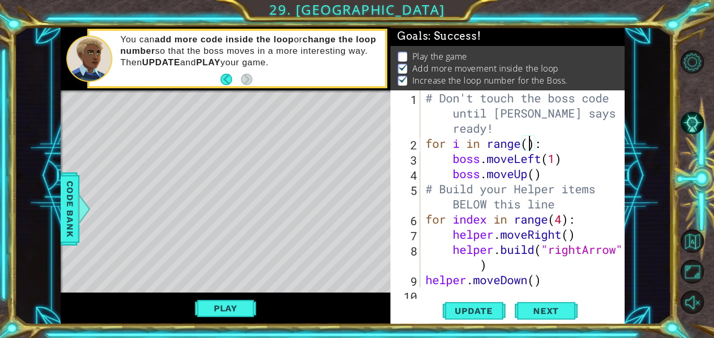
scroll to position [0, 5]
click at [555, 178] on div "# Don't touch the boss code until Vega says you're ready! for i in range ( 5 ) …" at bounding box center [526, 219] width 204 height 258
type textarea "boss.moveUp()"
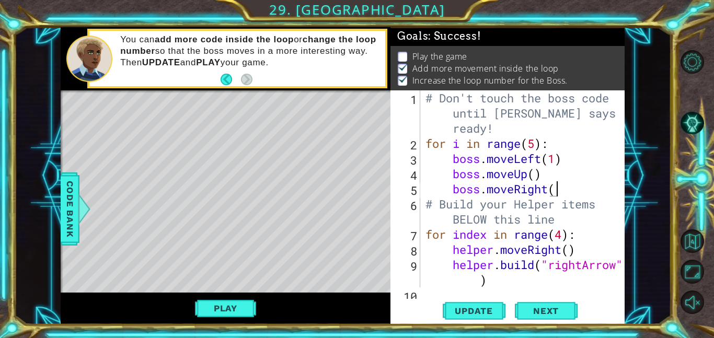
type textarea "boss.moveRight()"
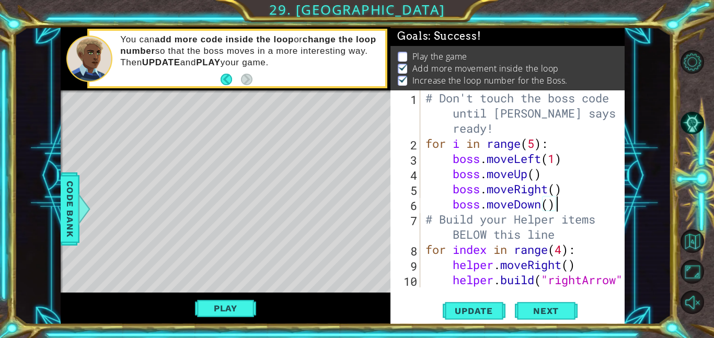
scroll to position [0, 5]
click at [489, 312] on span "Update" at bounding box center [473, 311] width 59 height 10
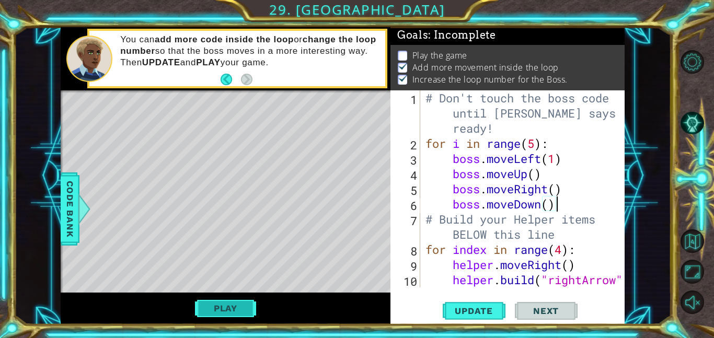
click at [222, 310] on button "Play" at bounding box center [225, 309] width 61 height 20
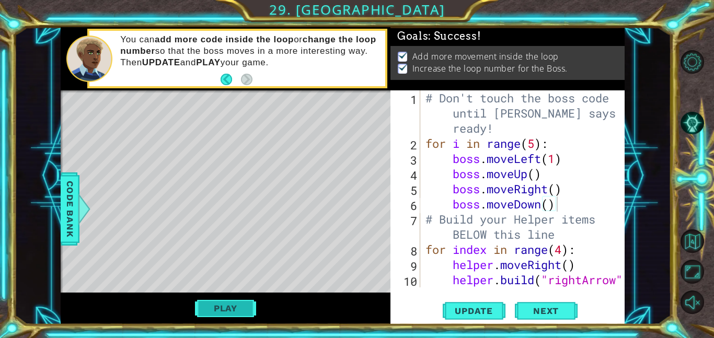
scroll to position [0, 0]
type textarea "boss.moveUp()"
click at [553, 172] on div "# Don't touch the boss code until Vega says you're ready! for i in range ( 5 ) …" at bounding box center [526, 226] width 204 height 273
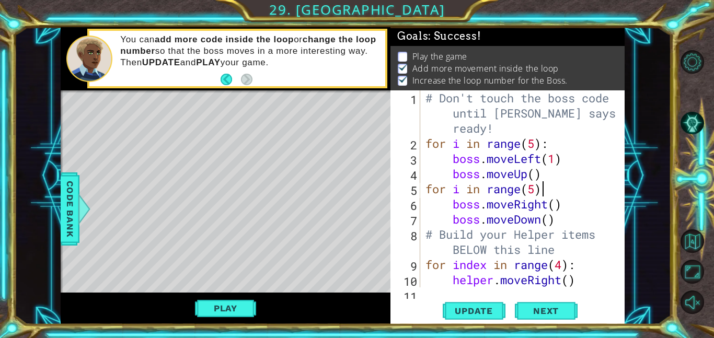
scroll to position [0, 5]
type textarea "for i in range(5):"
click at [472, 306] on span "Update" at bounding box center [473, 311] width 59 height 10
click at [232, 306] on button "Play" at bounding box center [225, 309] width 61 height 20
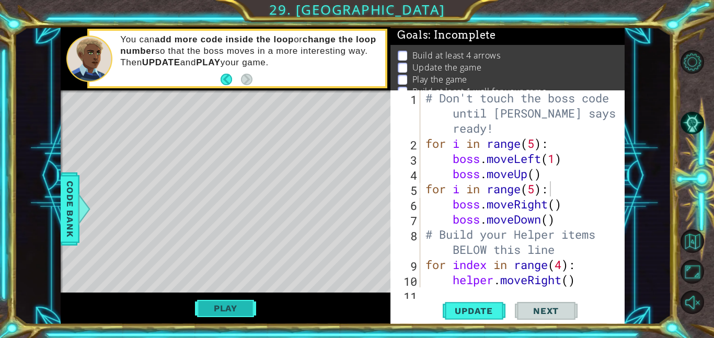
scroll to position [2, 0]
click at [222, 311] on button "Play" at bounding box center [225, 309] width 61 height 20
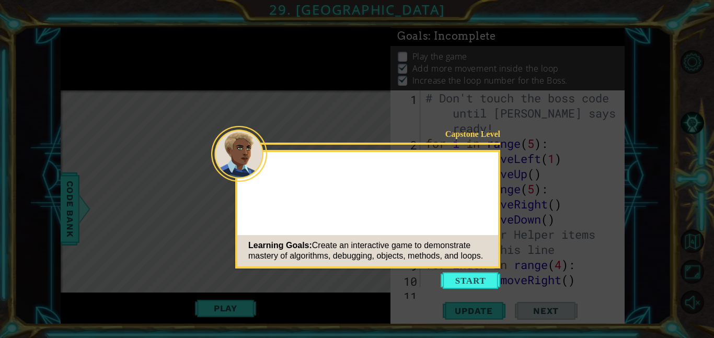
click at [472, 279] on button "Start" at bounding box center [471, 280] width 60 height 17
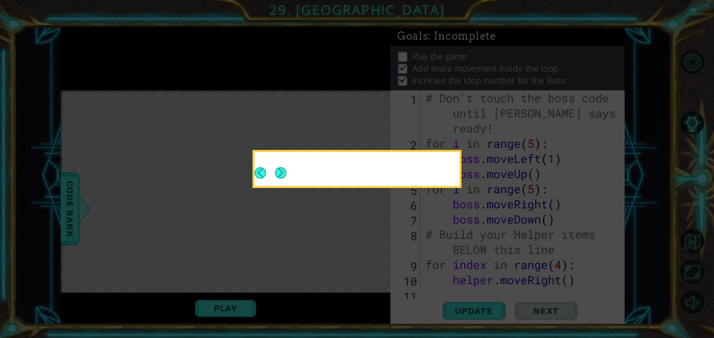
click at [280, 167] on button "Next" at bounding box center [281, 173] width 12 height 12
click at [280, 167] on icon at bounding box center [357, 169] width 714 height 338
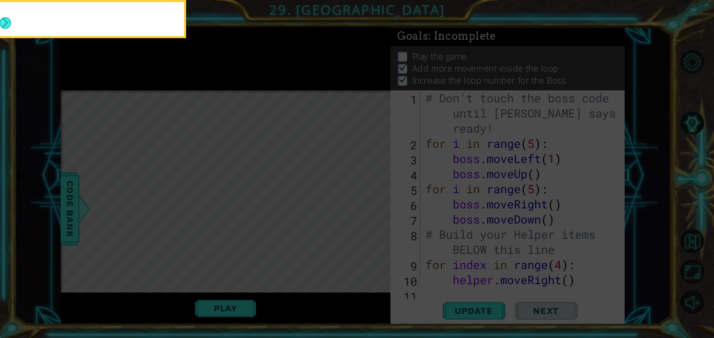
click at [280, 167] on icon at bounding box center [357, 50] width 714 height 575
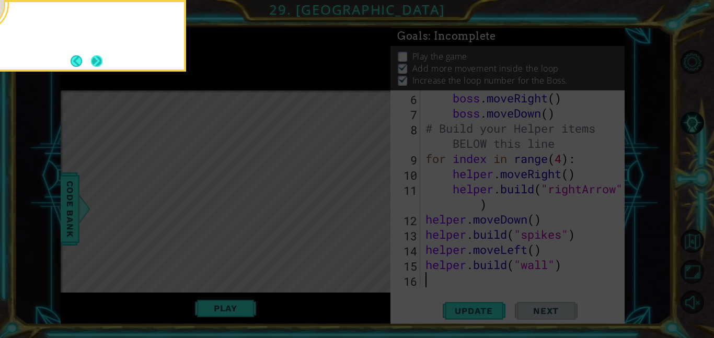
scroll to position [106, 0]
click at [101, 62] on button "Next" at bounding box center [97, 61] width 12 height 12
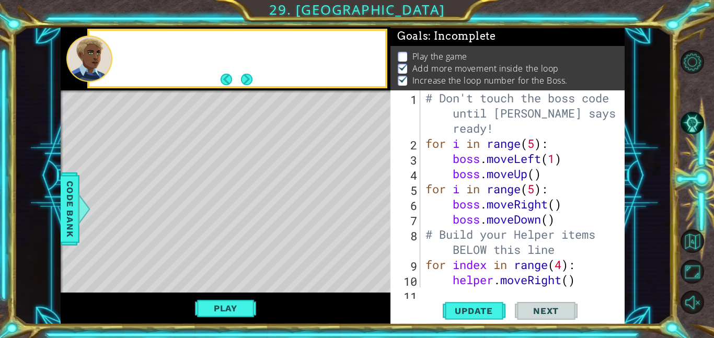
scroll to position [0, 0]
